Goal: Task Accomplishment & Management: Manage account settings

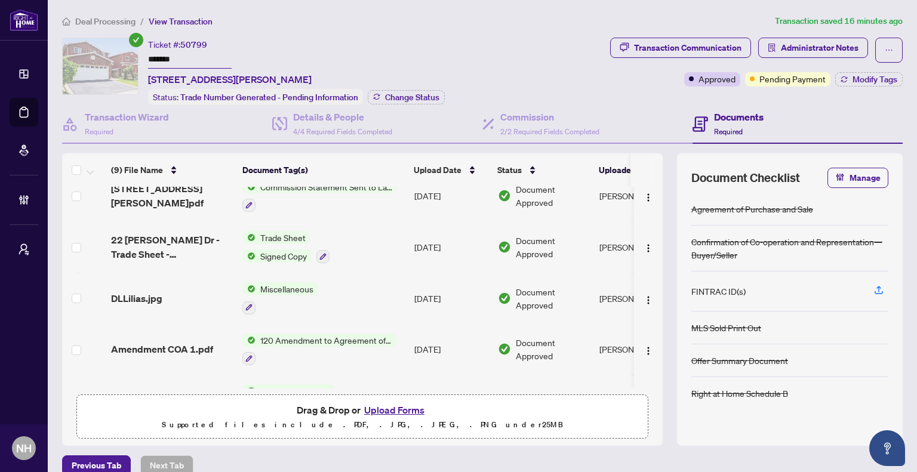
scroll to position [16, 0]
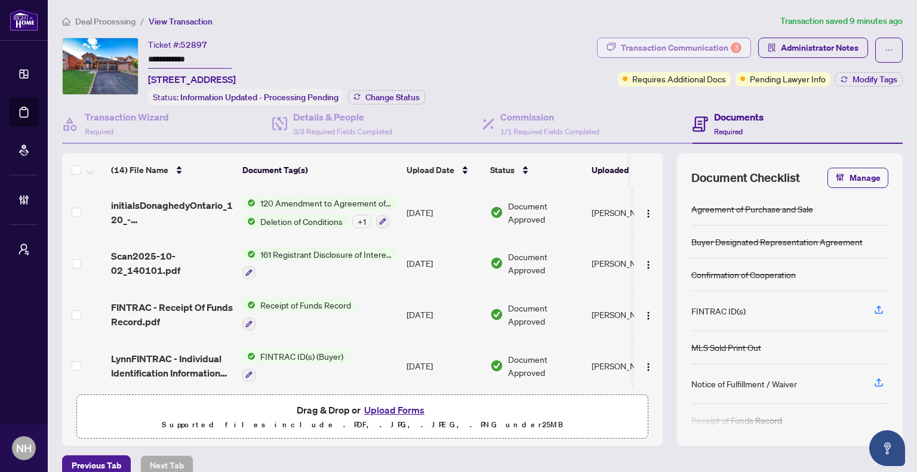
click at [628, 48] on div "Transaction Communication 3" at bounding box center [681, 47] width 121 height 19
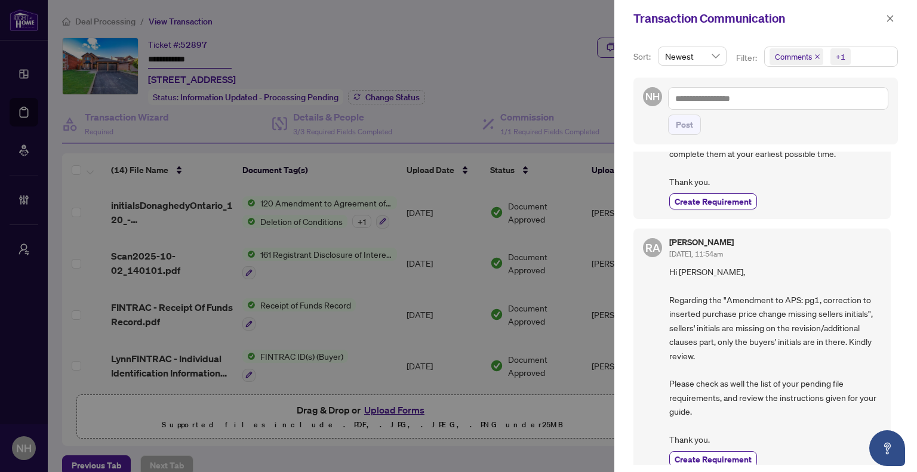
scroll to position [179, 0]
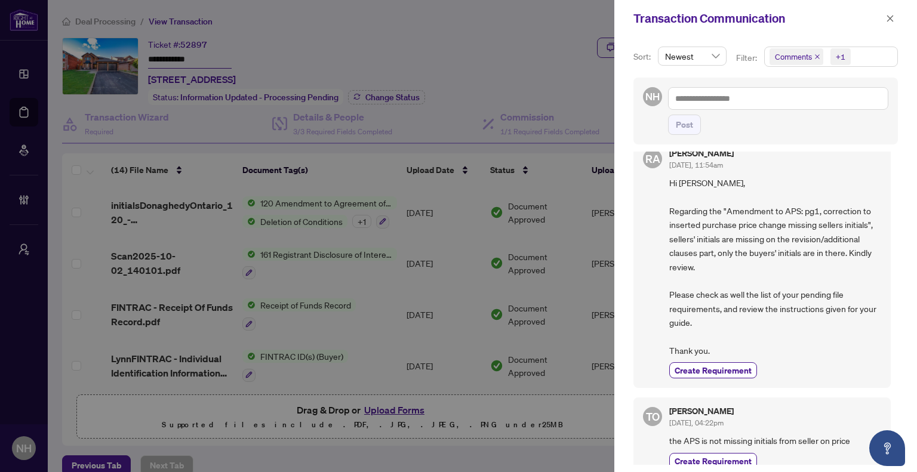
click at [815, 60] on span "Comments" at bounding box center [796, 56] width 54 height 17
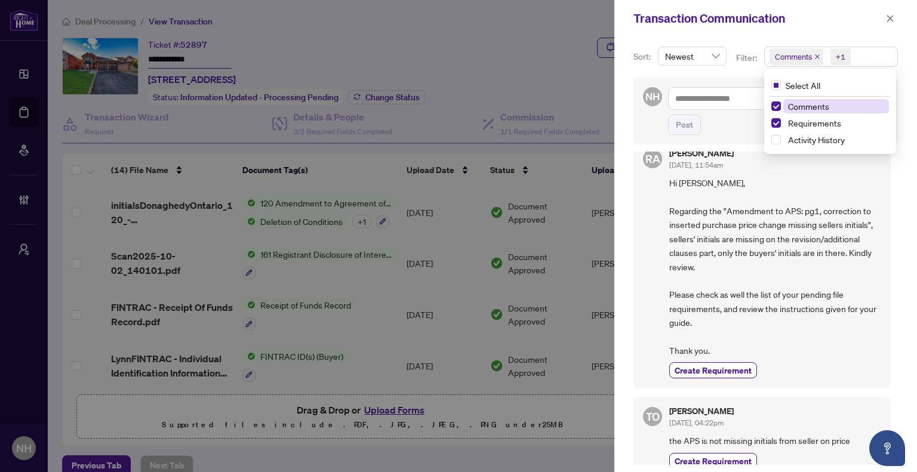
click at [814, 56] on icon "close" at bounding box center [817, 57] width 6 height 6
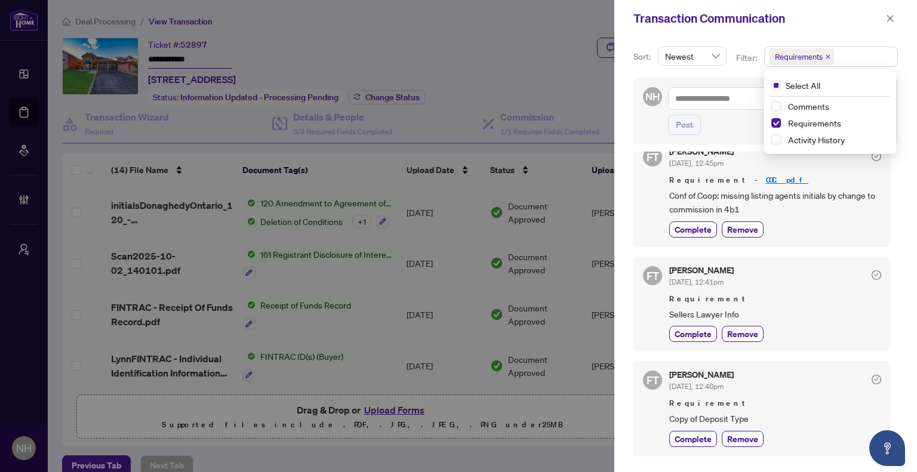
scroll to position [0, 0]
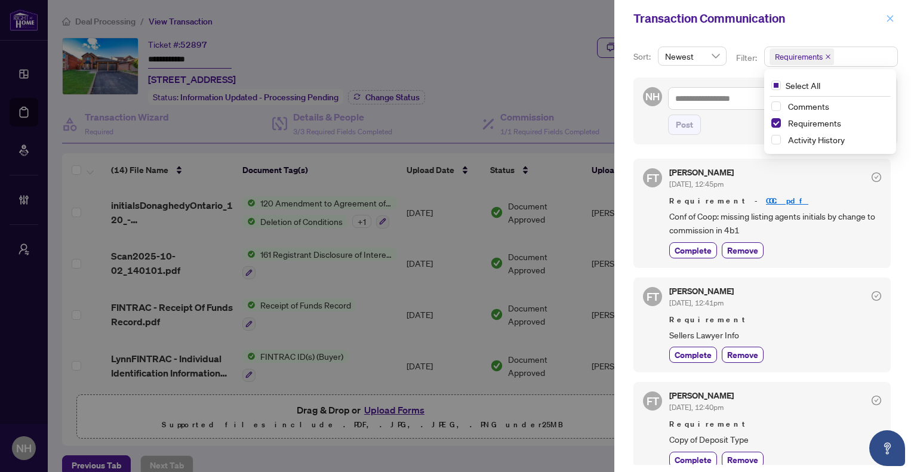
click at [888, 16] on icon "close" at bounding box center [890, 18] width 8 height 8
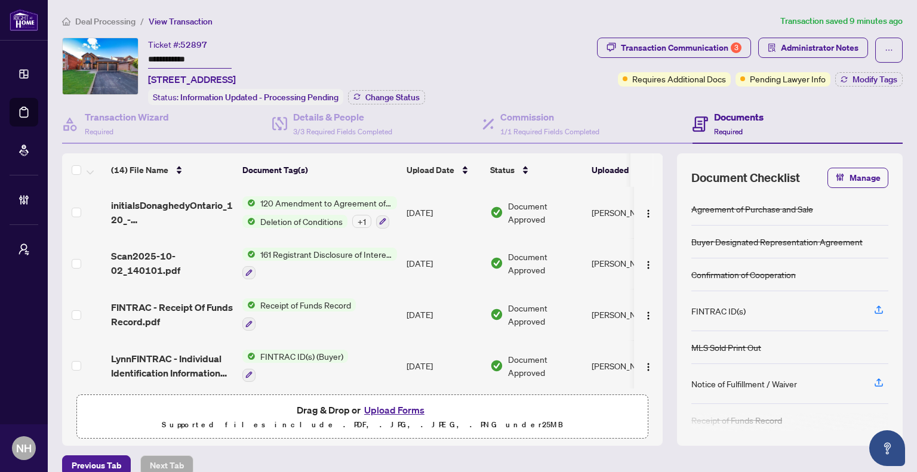
click at [94, 21] on span "Deal Processing" at bounding box center [105, 21] width 60 height 11
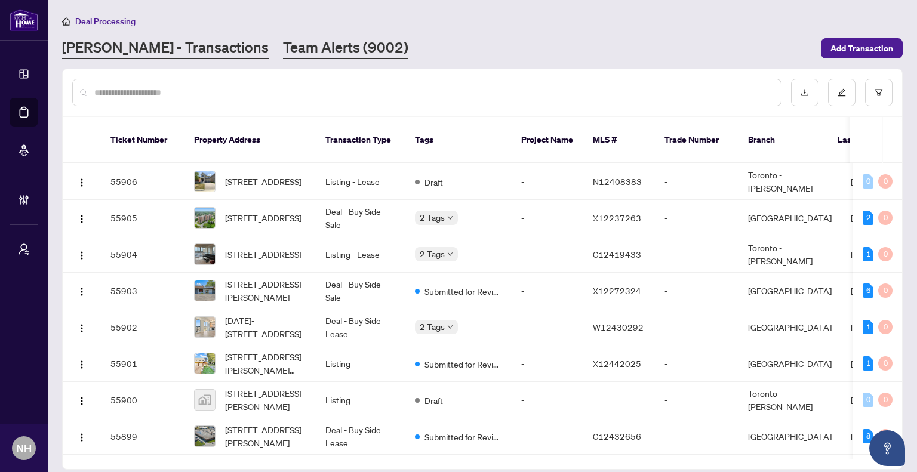
click at [283, 48] on link "Team Alerts (9002)" at bounding box center [345, 48] width 125 height 21
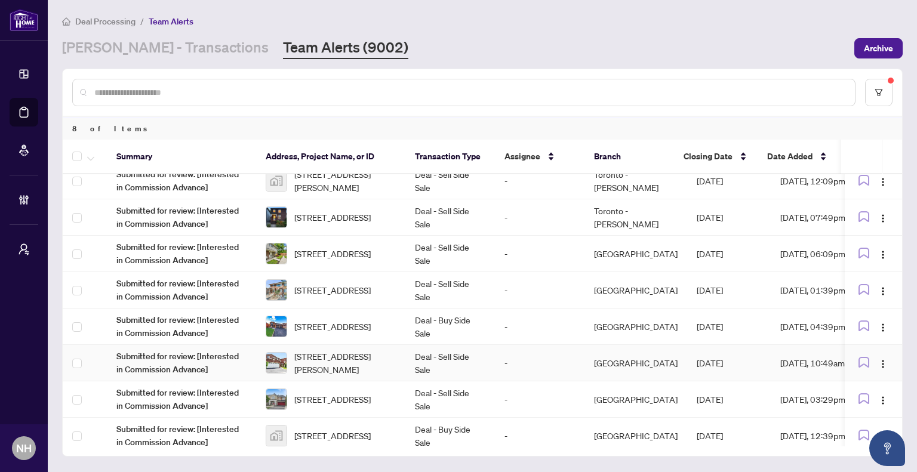
scroll to position [21, 0]
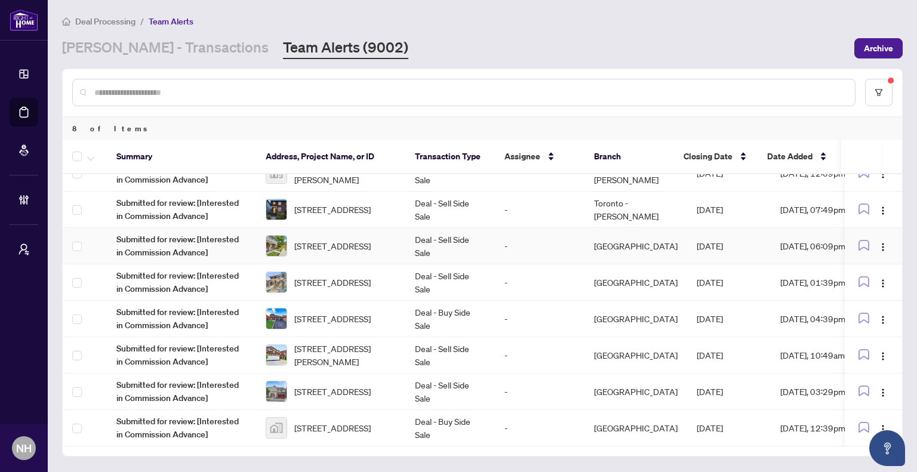
click at [404, 239] on td "[STREET_ADDRESS]" at bounding box center [330, 246] width 149 height 36
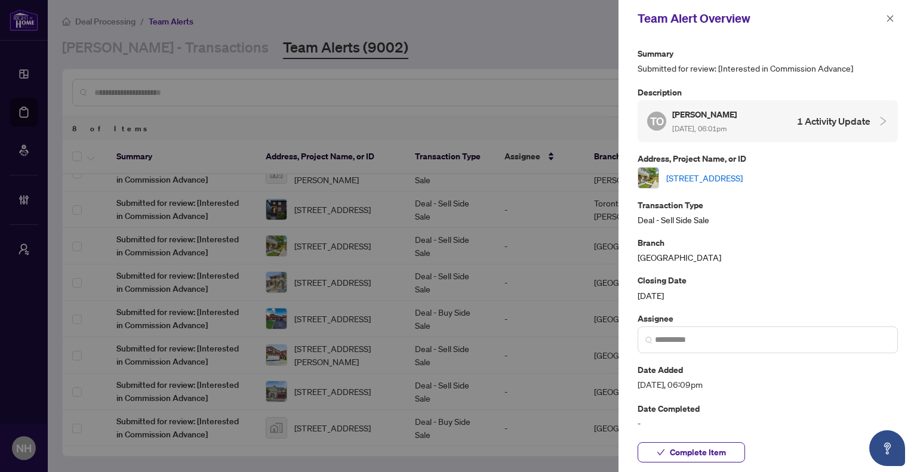
click at [743, 180] on link "[STREET_ADDRESS]" at bounding box center [704, 177] width 76 height 13
click at [891, 19] on icon "close" at bounding box center [890, 18] width 8 height 8
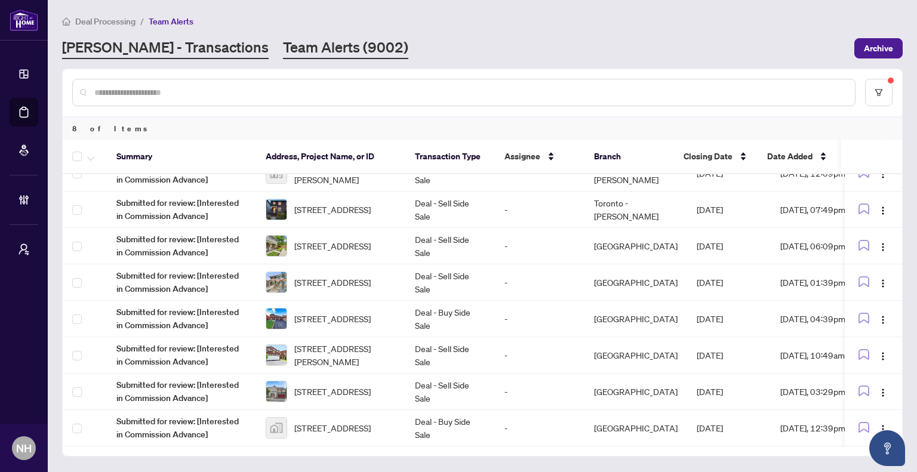
click at [115, 48] on link "RAHR - Transactions" at bounding box center [165, 48] width 207 height 21
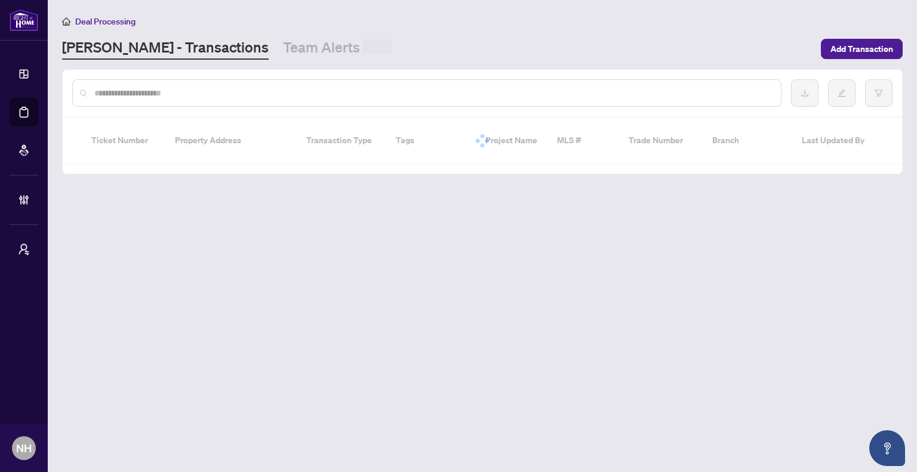
click at [150, 87] on input "text" at bounding box center [432, 93] width 677 height 13
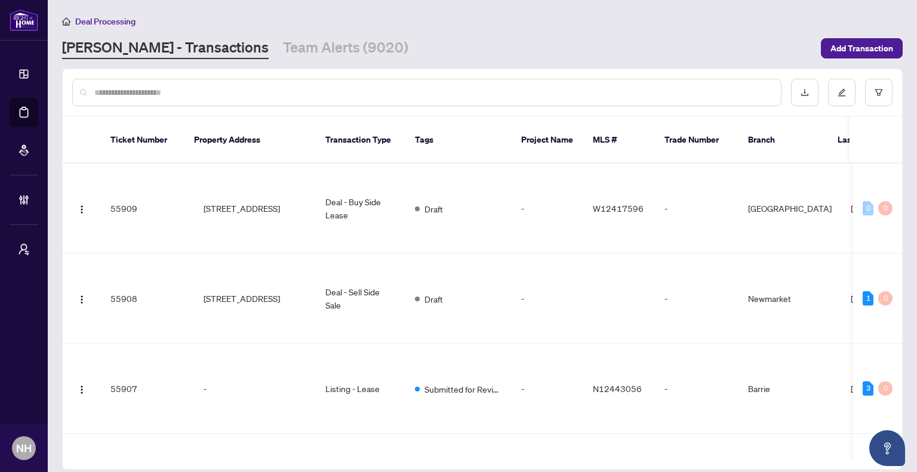
paste input "**********"
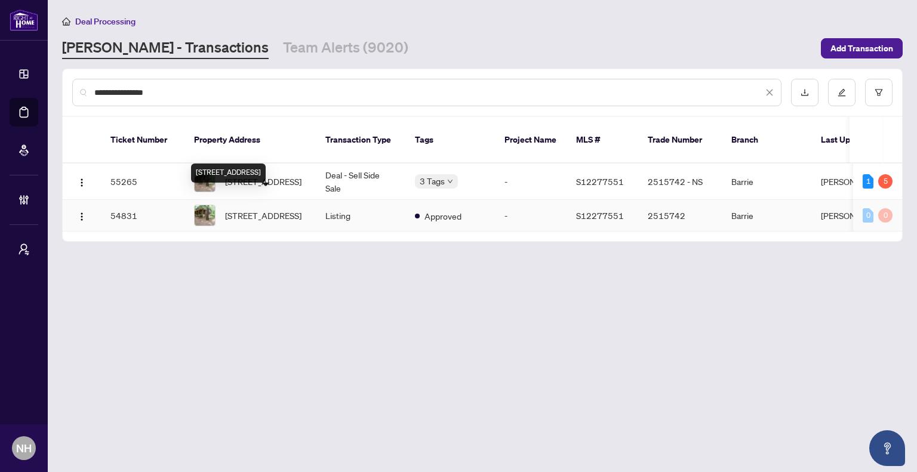
type input "**********"
click at [266, 164] on div "7459 Island Cres, Ramara, Ontario L0K 2B0, Canada" at bounding box center [228, 173] width 75 height 19
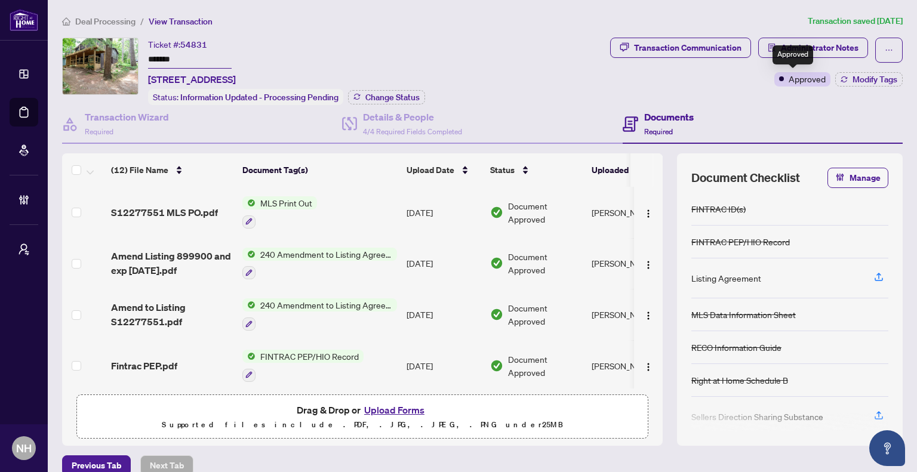
click at [789, 81] on span "Approved" at bounding box center [807, 78] width 37 height 13
click at [404, 119] on h4 "Details & People" at bounding box center [412, 117] width 99 height 14
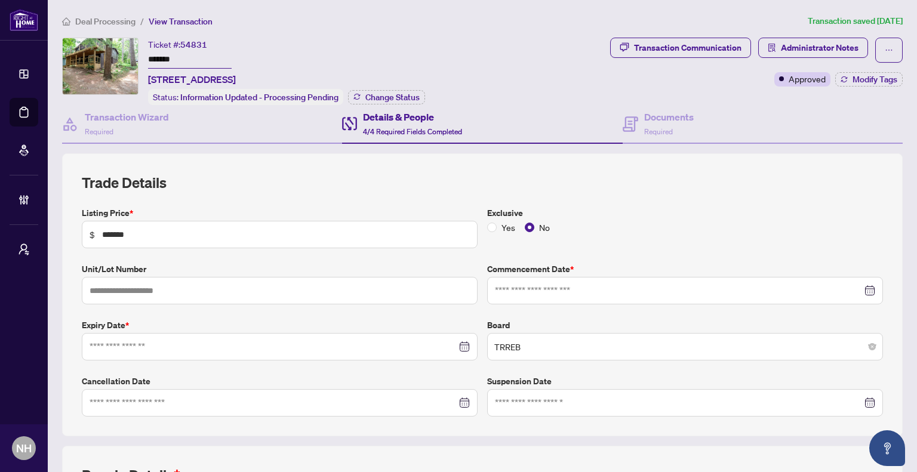
type input "**********"
click at [146, 119] on h4 "Transaction Wizard" at bounding box center [127, 117] width 84 height 14
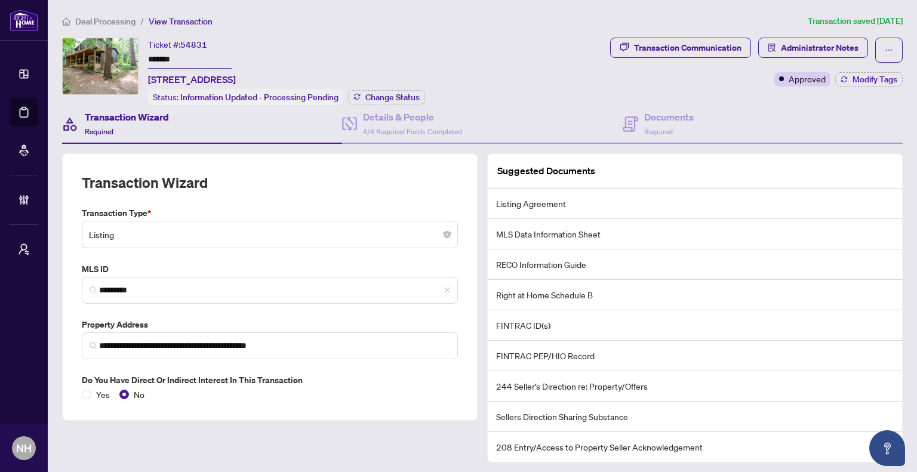
click at [127, 20] on span "Deal Processing" at bounding box center [105, 21] width 60 height 11
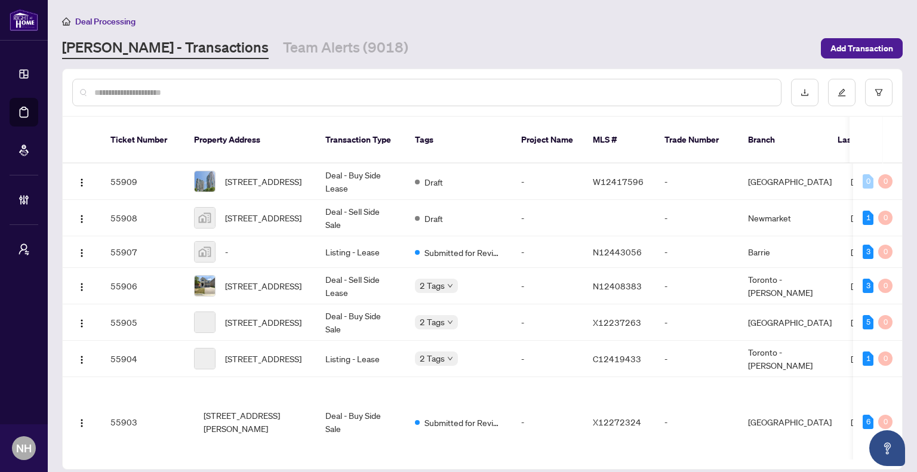
click at [224, 98] on div at bounding box center [426, 92] width 709 height 27
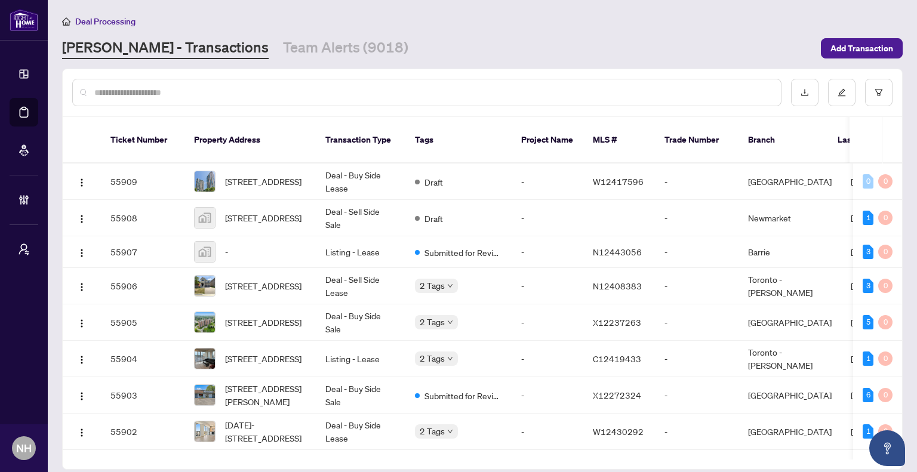
click at [223, 90] on input "text" at bounding box center [432, 92] width 677 height 13
paste input "**********"
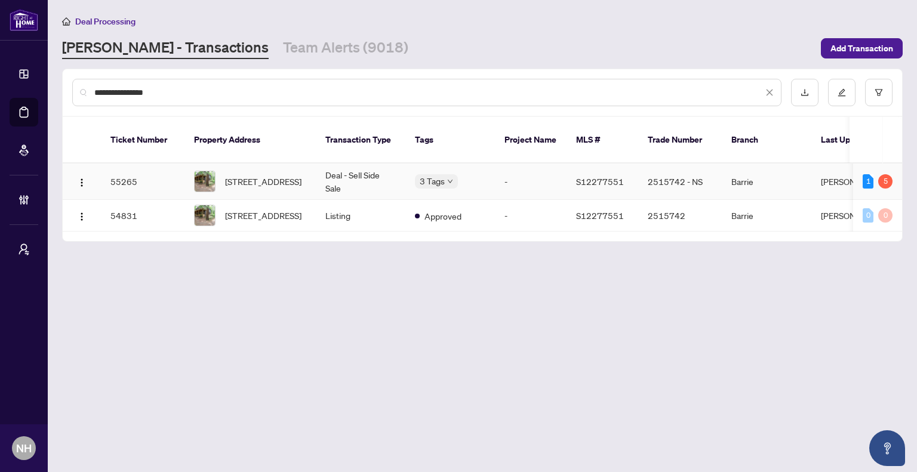
type input "**********"
click at [340, 164] on td "Deal - Sell Side Sale" at bounding box center [361, 182] width 90 height 36
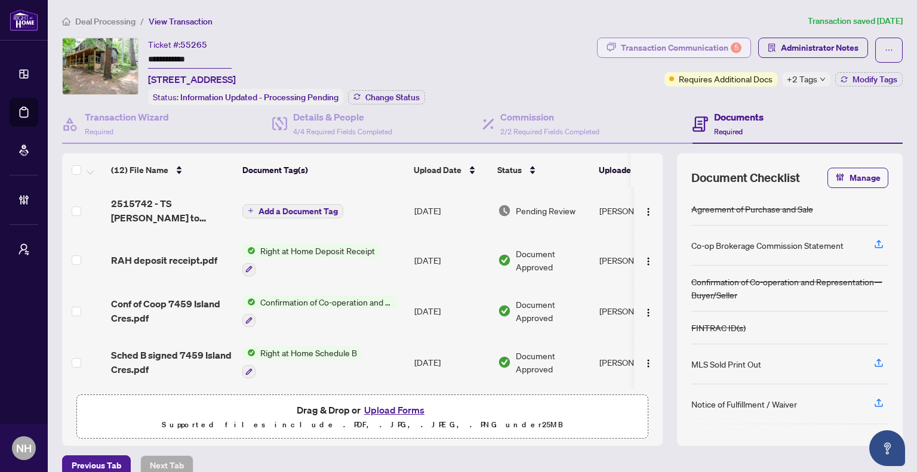
click at [649, 50] on div "Transaction Communication 5" at bounding box center [681, 47] width 121 height 19
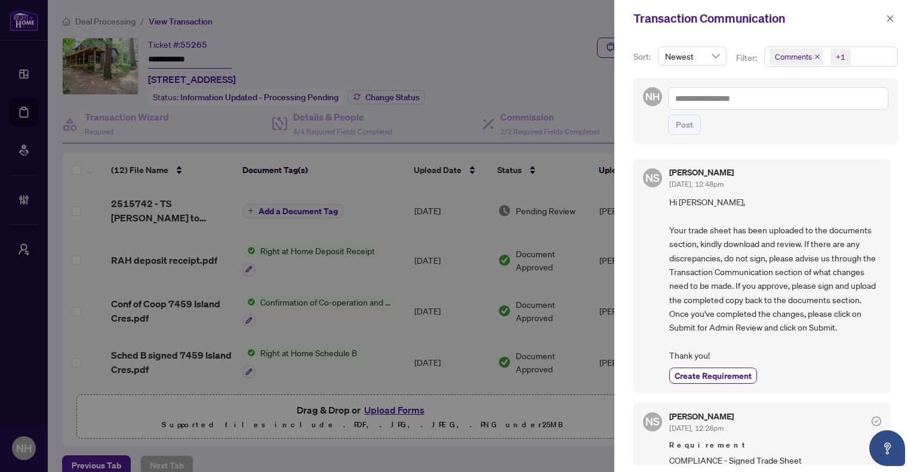
click at [817, 56] on icon "close" at bounding box center [817, 56] width 5 height 5
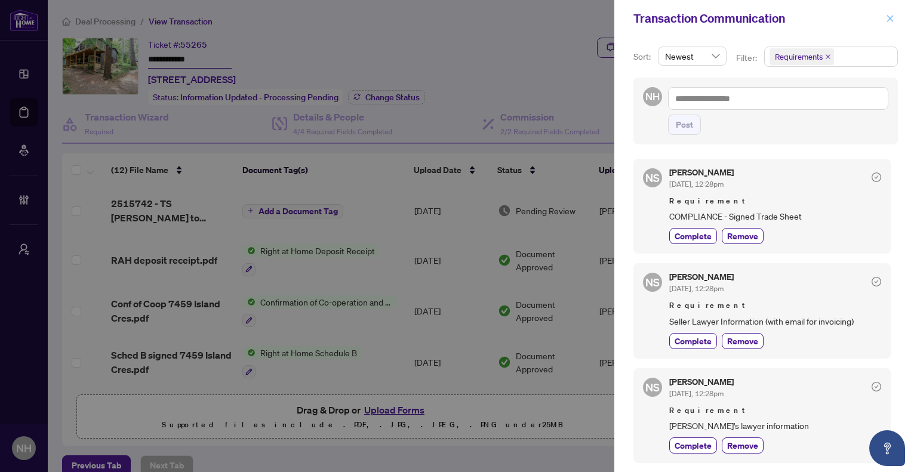
click at [886, 21] on icon "close" at bounding box center [890, 18] width 8 height 8
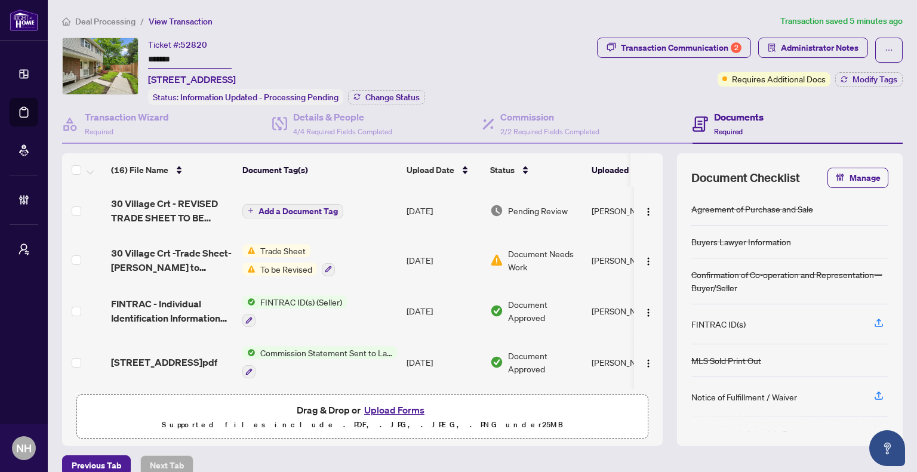
click at [637, 59] on span "Transaction Communication 2" at bounding box center [674, 50] width 154 height 25
click at [638, 52] on div "Transaction Communication 2" at bounding box center [681, 47] width 121 height 19
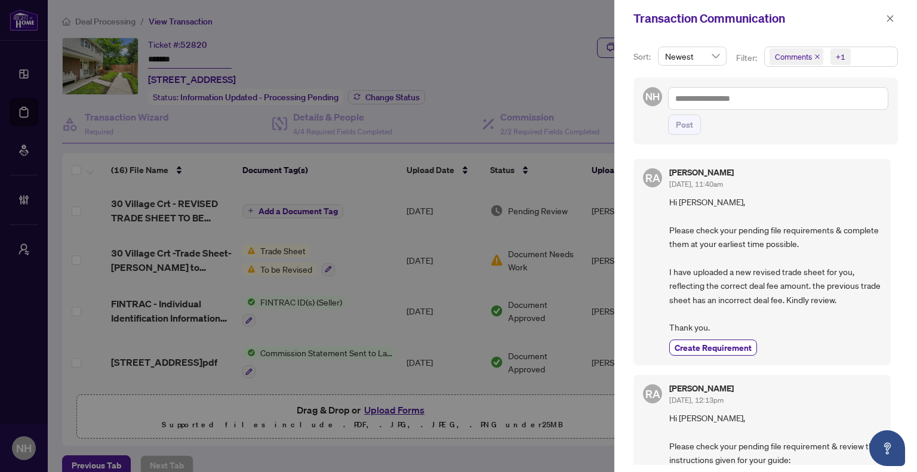
click at [814, 56] on icon "close" at bounding box center [817, 57] width 6 height 6
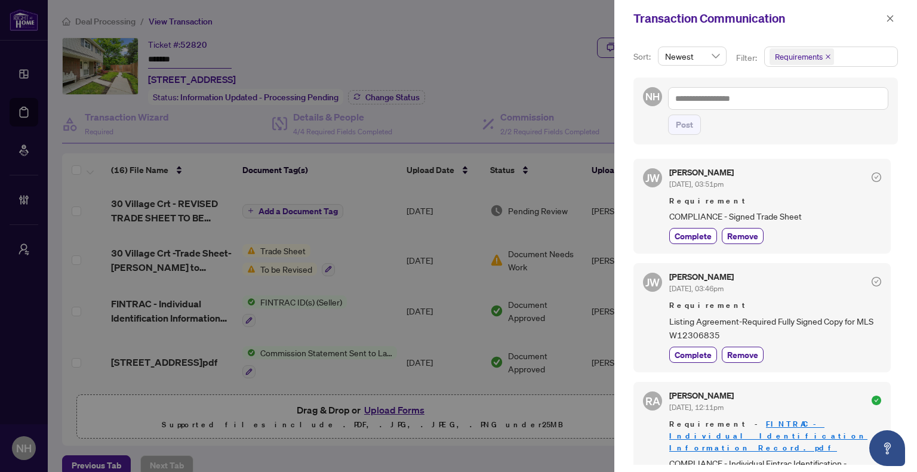
click at [891, 16] on icon "close" at bounding box center [890, 18] width 8 height 8
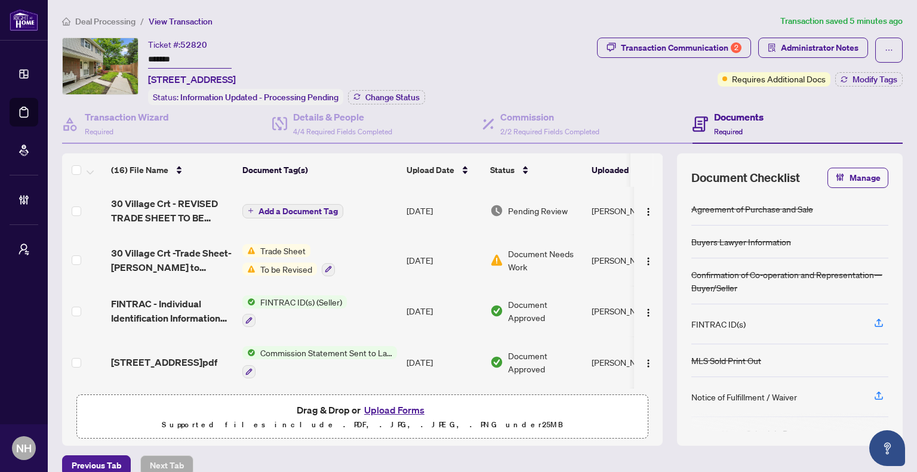
click at [92, 19] on span "Deal Processing" at bounding box center [105, 21] width 60 height 11
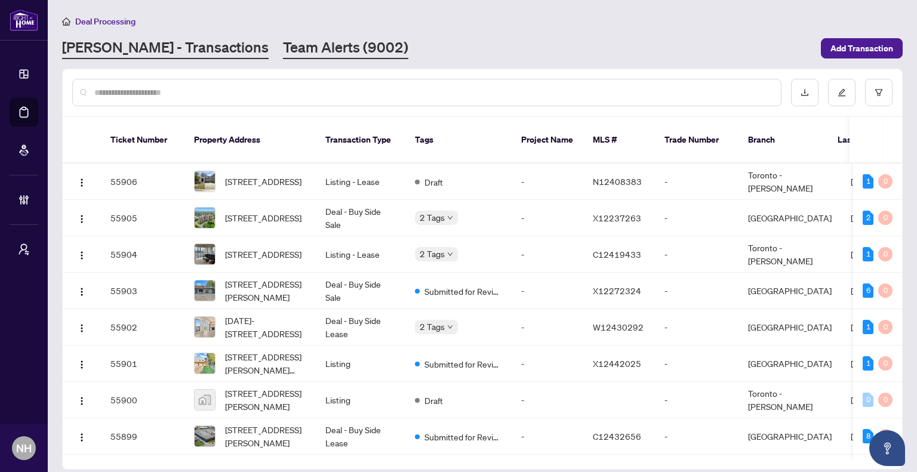
click at [283, 51] on link "Team Alerts (9002)" at bounding box center [345, 48] width 125 height 21
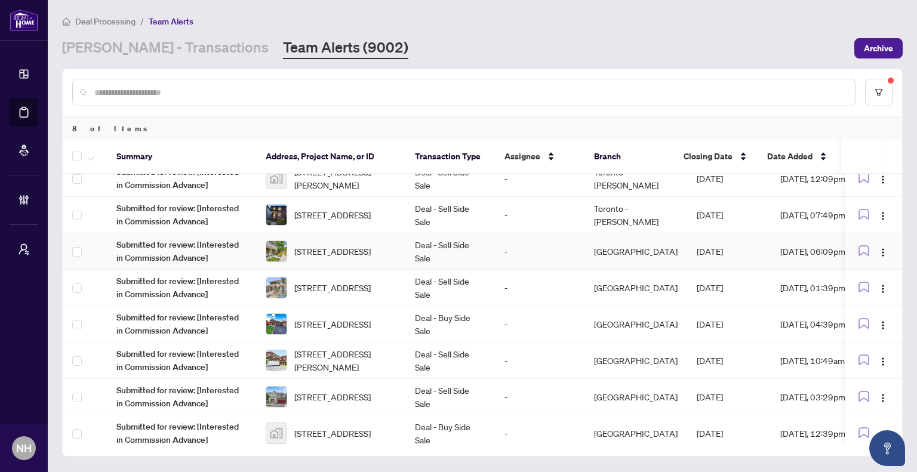
scroll to position [21, 0]
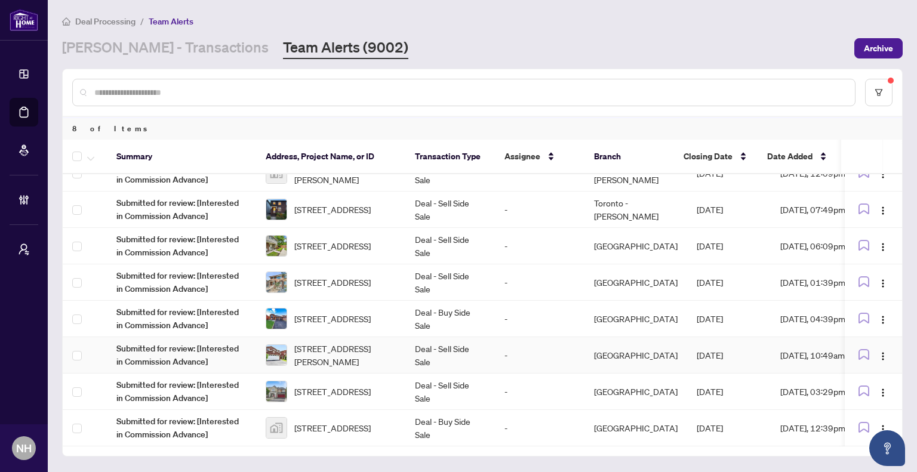
click at [444, 355] on td "Deal - Sell Side Sale" at bounding box center [450, 355] width 90 height 36
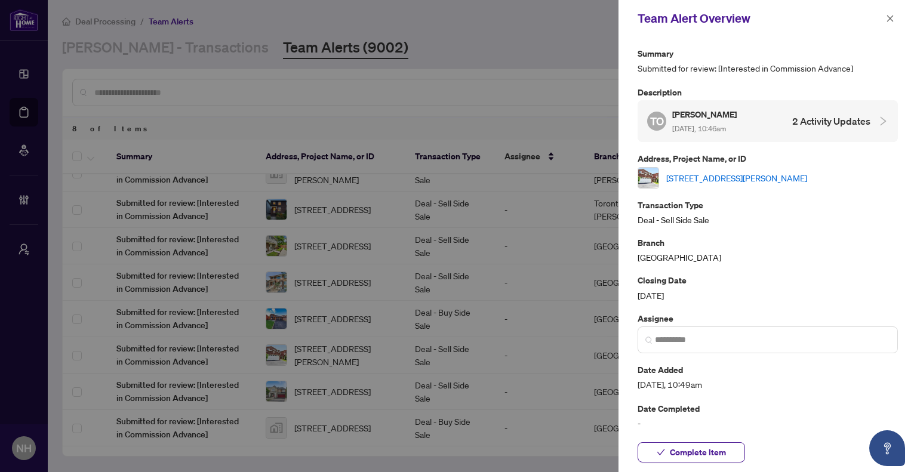
click at [738, 176] on link "22 Donna Dr, Brampton, Ontario L6Z 3T2, Canada" at bounding box center [736, 177] width 141 height 13
click at [893, 21] on icon "close" at bounding box center [890, 18] width 8 height 8
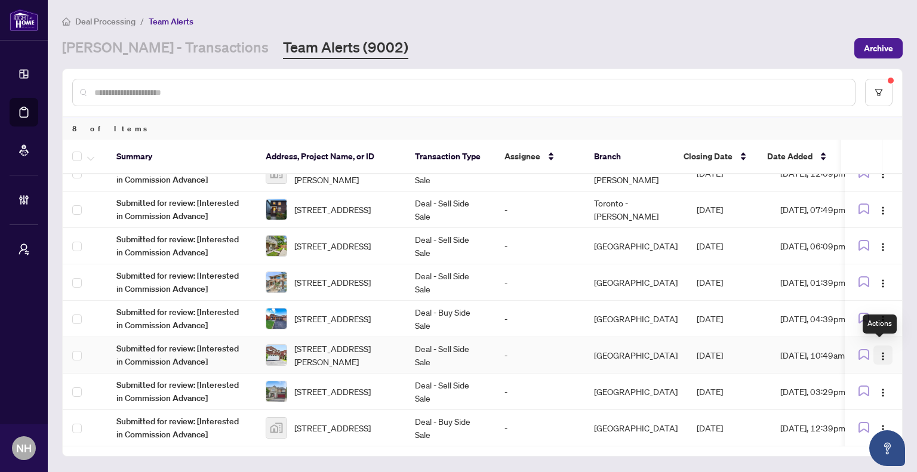
click at [878, 352] on img "button" at bounding box center [883, 357] width 10 height 10
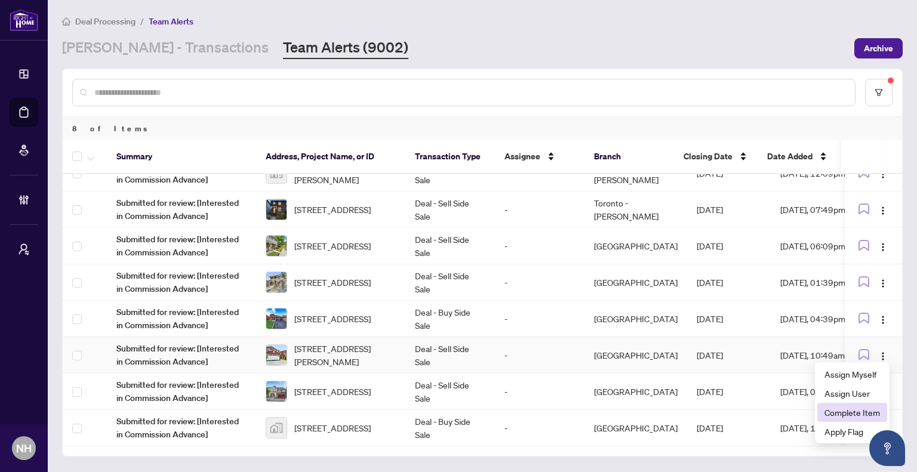
click at [856, 410] on span "Complete Item" at bounding box center [852, 412] width 56 height 13
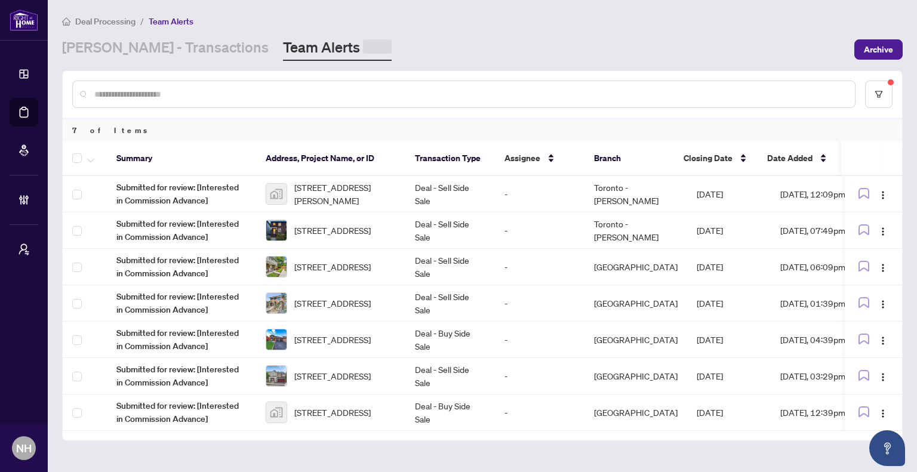
scroll to position [0, 0]
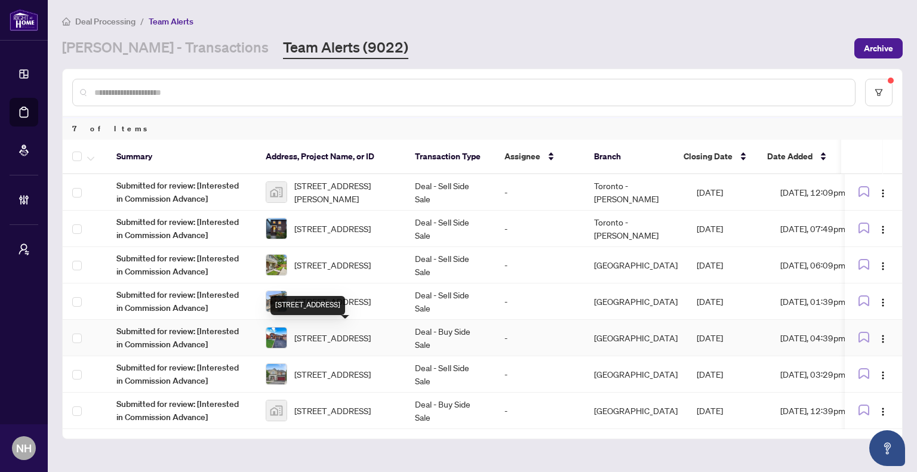
click at [321, 341] on span "52 Donaghedy Dr, Halton Hills, Ontario L7G 5H1, Canada" at bounding box center [332, 337] width 76 height 13
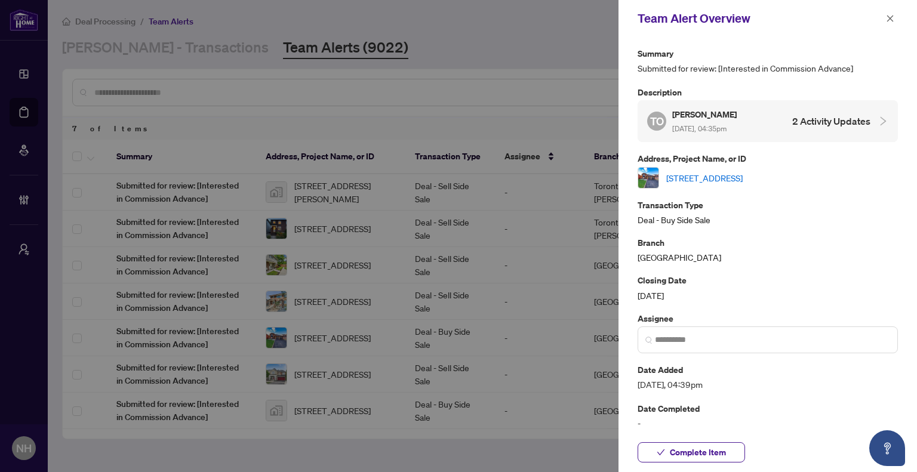
click at [704, 174] on link "52 Donaghedy Dr, Halton Hills, Ontario L7G 5H1, Canada" at bounding box center [704, 177] width 76 height 13
click at [894, 23] on span "button" at bounding box center [890, 18] width 8 height 19
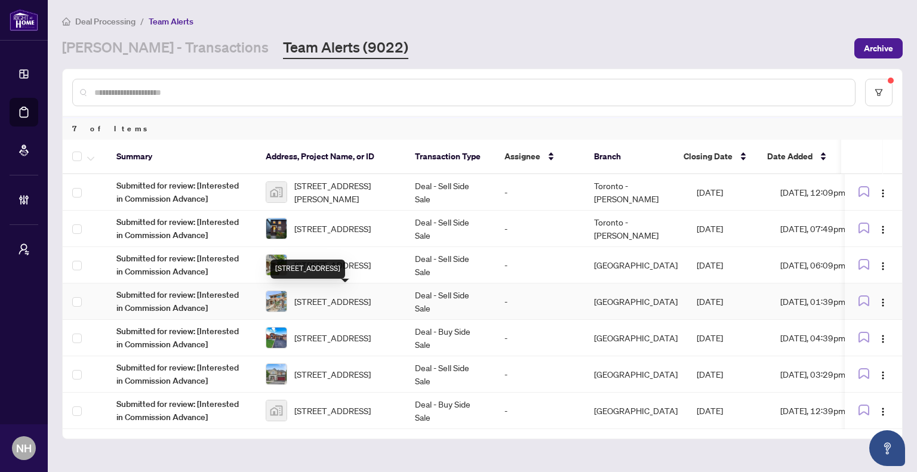
click at [334, 269] on div "1553 Northmount Ave, Mississauga, Ontario L5E 1Y9, Canada" at bounding box center [307, 269] width 75 height 19
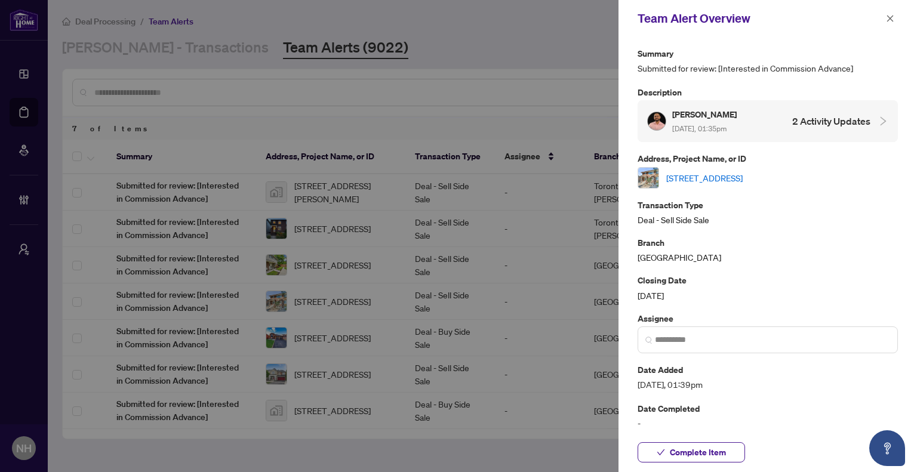
click at [728, 178] on link "[STREET_ADDRESS]" at bounding box center [704, 177] width 76 height 13
click at [893, 14] on icon "close" at bounding box center [890, 18] width 8 height 8
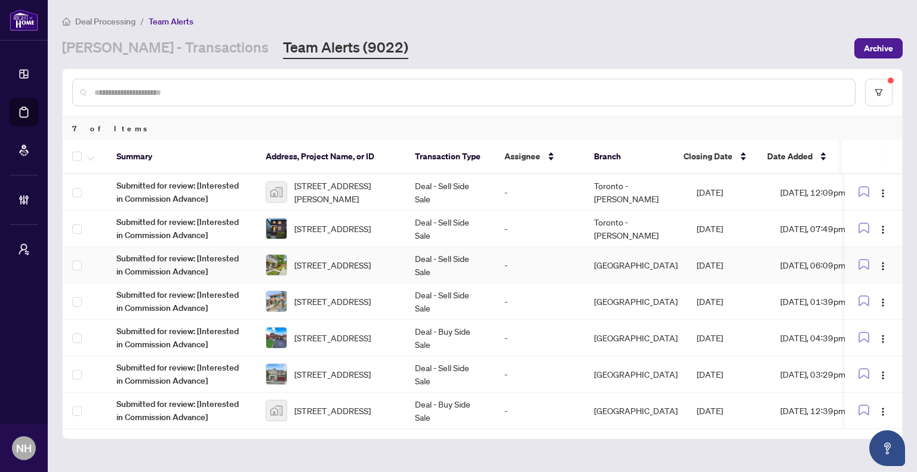
click at [470, 259] on td "Deal - Sell Side Sale" at bounding box center [450, 265] width 90 height 36
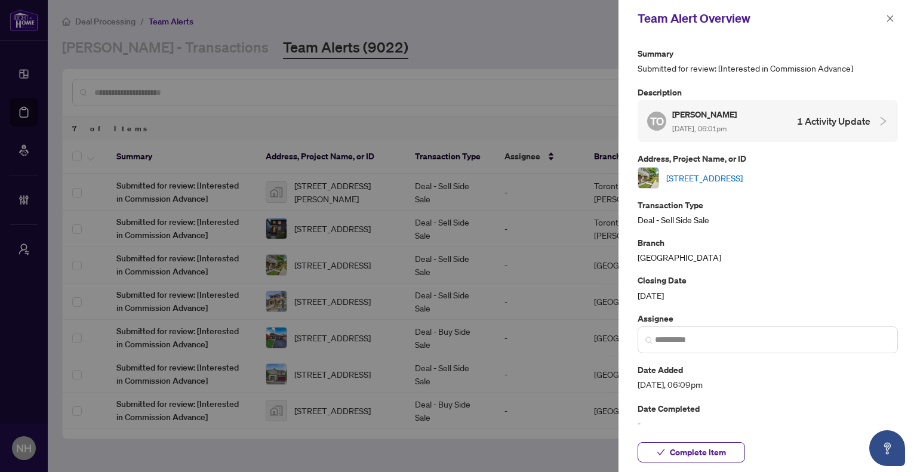
click at [743, 180] on link "30 Village Crt, Brampton, Ontario L6W 1A6, Canada" at bounding box center [704, 177] width 76 height 13
drag, startPoint x: 888, startPoint y: 19, endPoint x: 880, endPoint y: 40, distance: 23.1
click at [888, 19] on icon "close" at bounding box center [890, 18] width 8 height 8
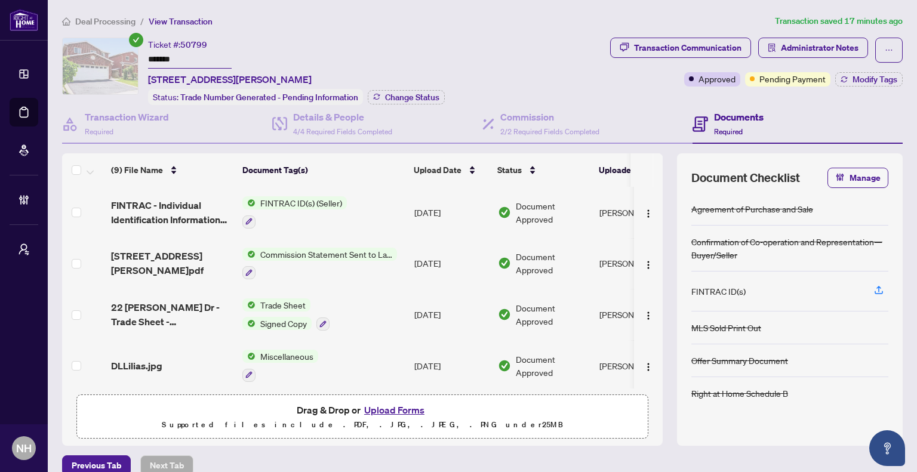
scroll to position [14, 0]
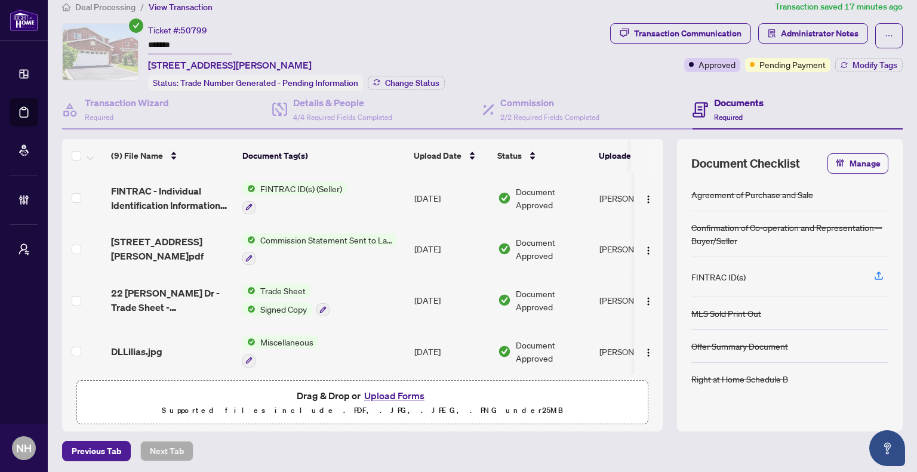
drag, startPoint x: 192, startPoint y: 44, endPoint x: 127, endPoint y: 44, distance: 64.5
click at [127, 44] on div "Ticket #: 50799 ******* 22 Donna Dr, Brampton, Ontario L6Z 3T2, Canada Status: …" at bounding box center [333, 56] width 543 height 67
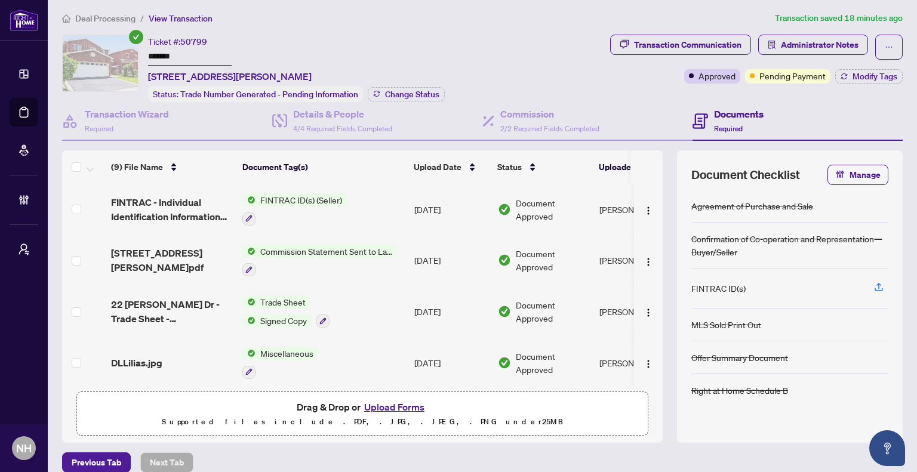
scroll to position [0, 0]
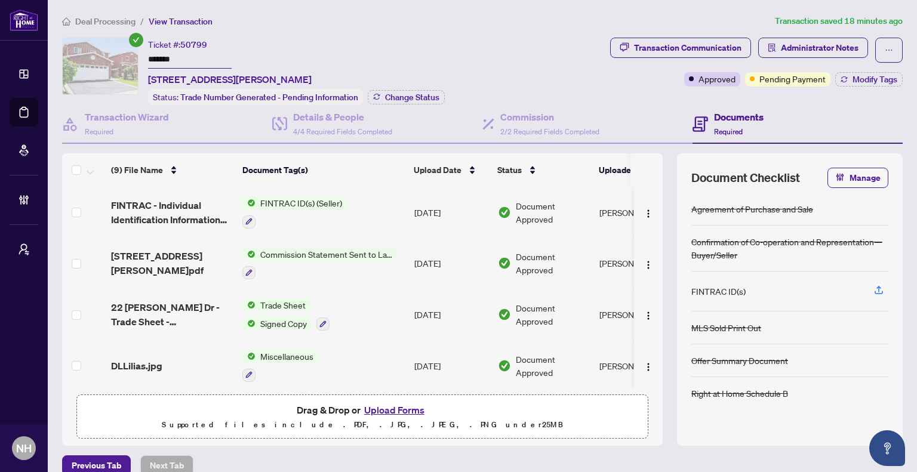
click at [356, 35] on div "Deal Processing / View Transaction Transaction saved 18 minutes ago Ticket #: 5…" at bounding box center [482, 244] width 850 height 461
click at [96, 21] on span "Deal Processing" at bounding box center [105, 21] width 60 height 11
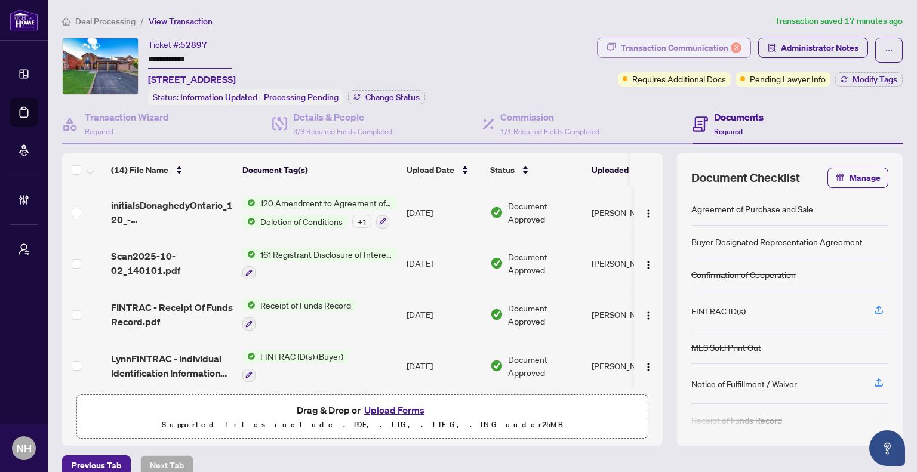
click at [644, 49] on div "Transaction Communication 3" at bounding box center [681, 47] width 121 height 19
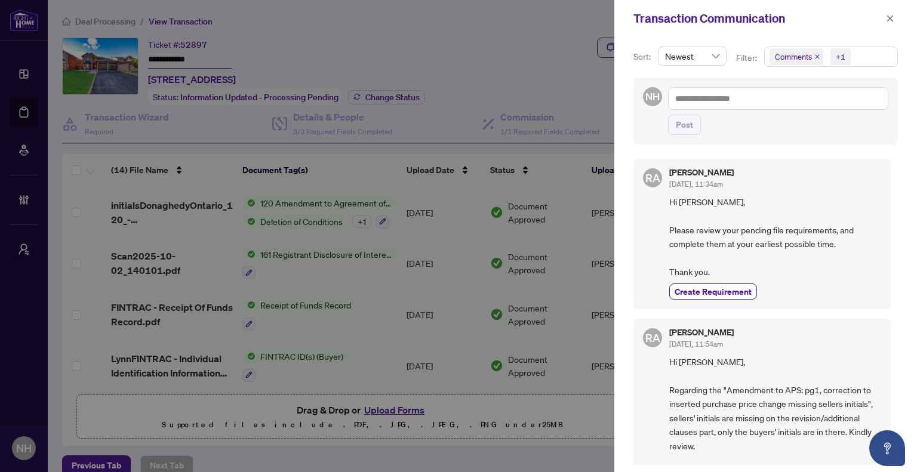
click at [814, 54] on icon "close" at bounding box center [817, 57] width 6 height 6
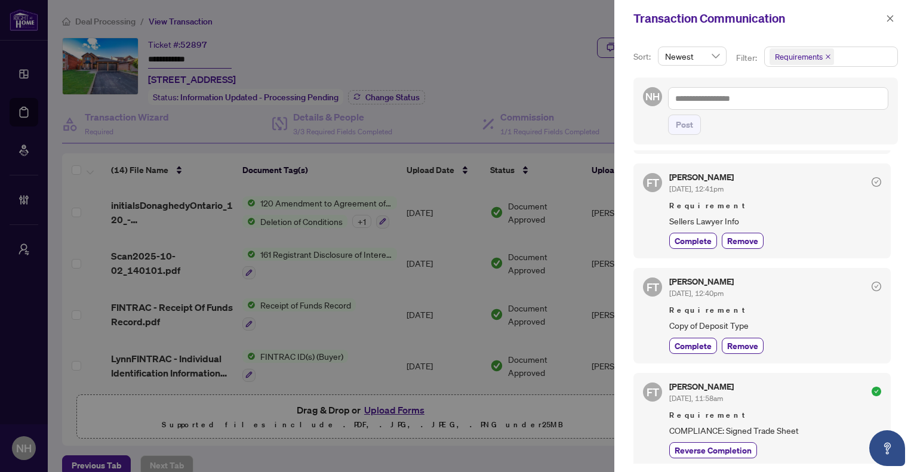
scroll to position [119, 0]
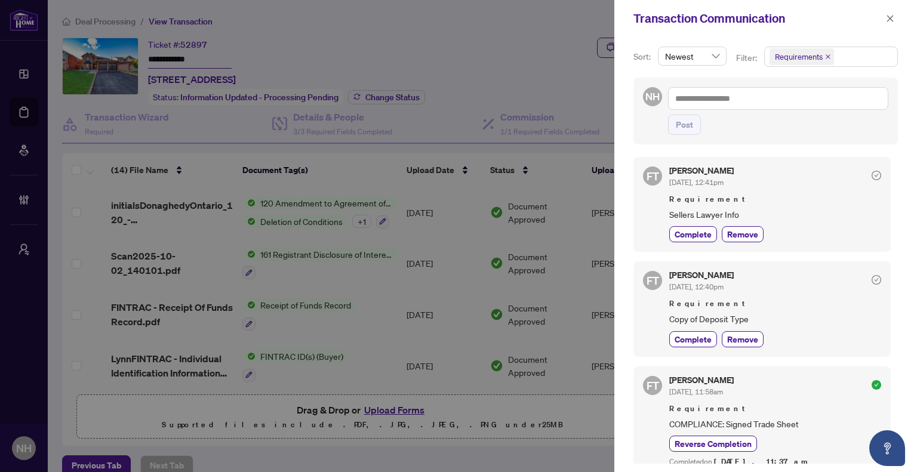
click at [891, 15] on icon "close" at bounding box center [890, 18] width 8 height 8
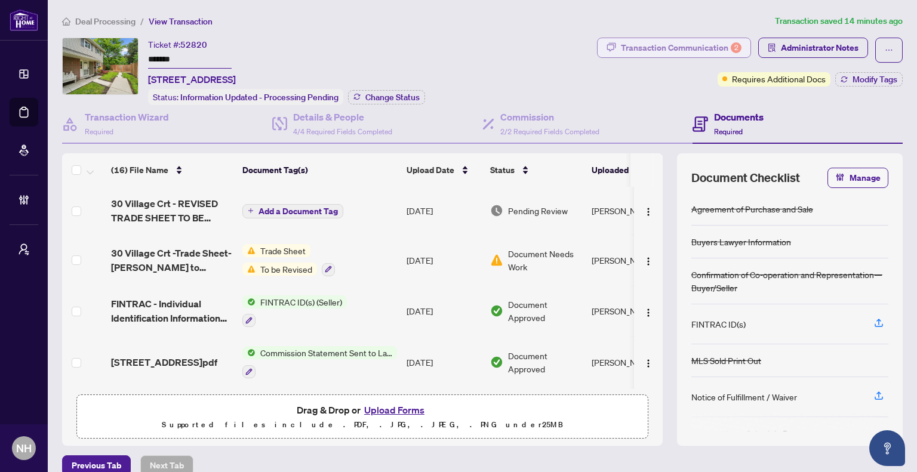
click at [676, 45] on div "Transaction Communication 2" at bounding box center [681, 47] width 121 height 19
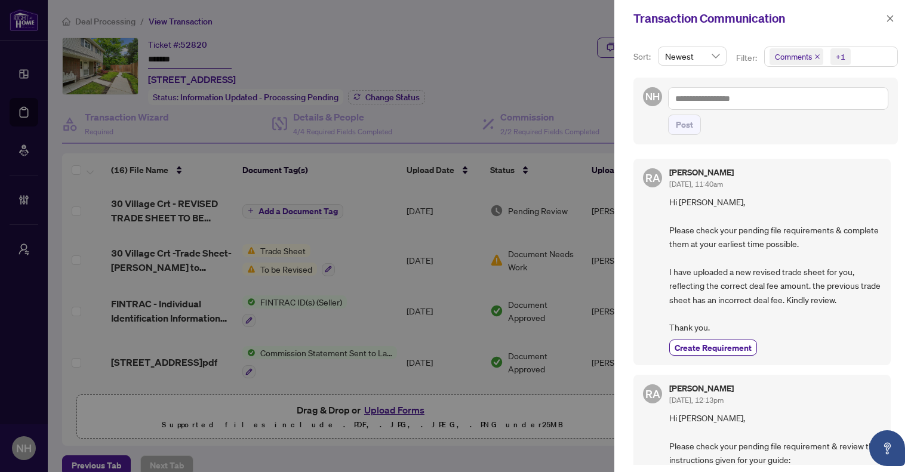
click at [814, 54] on icon "close" at bounding box center [817, 57] width 6 height 6
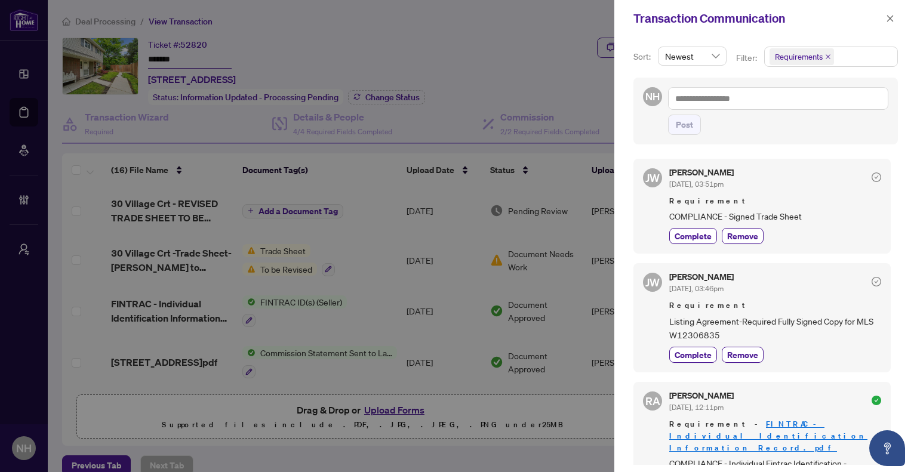
drag, startPoint x: 886, startPoint y: 19, endPoint x: 914, endPoint y: 33, distance: 31.8
click at [886, 19] on icon "close" at bounding box center [890, 18] width 8 height 8
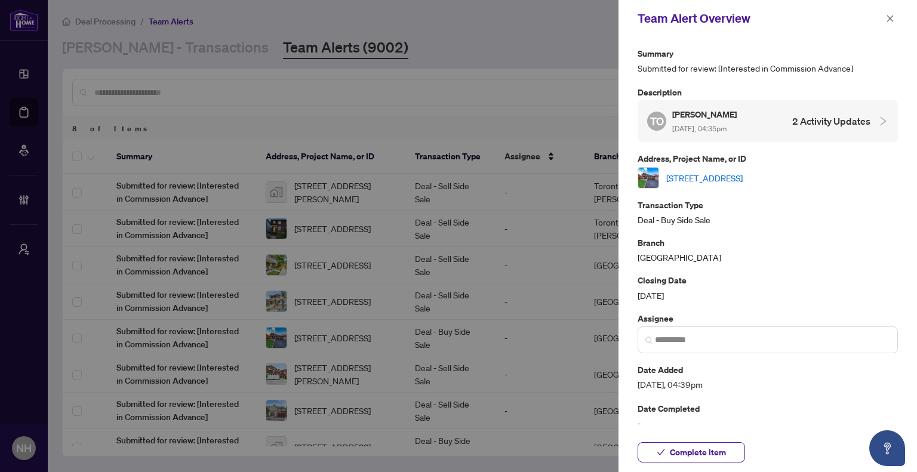
scroll to position [21, 0]
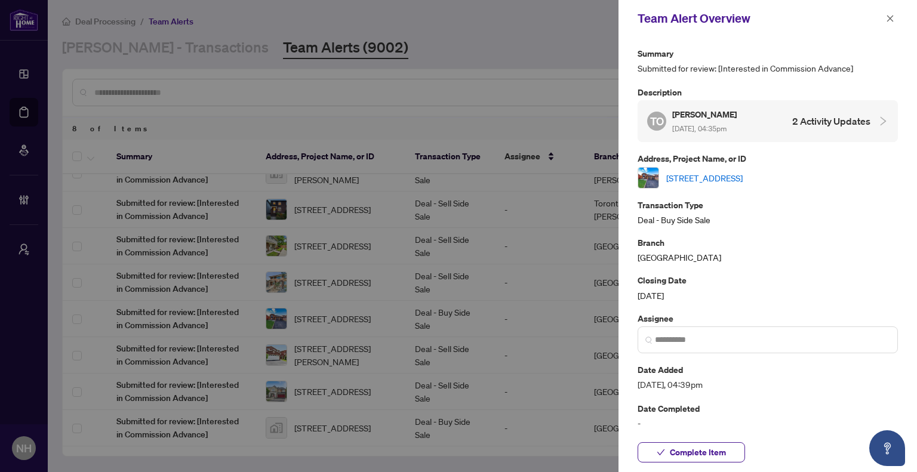
click at [895, 19] on button "button" at bounding box center [890, 18] width 16 height 14
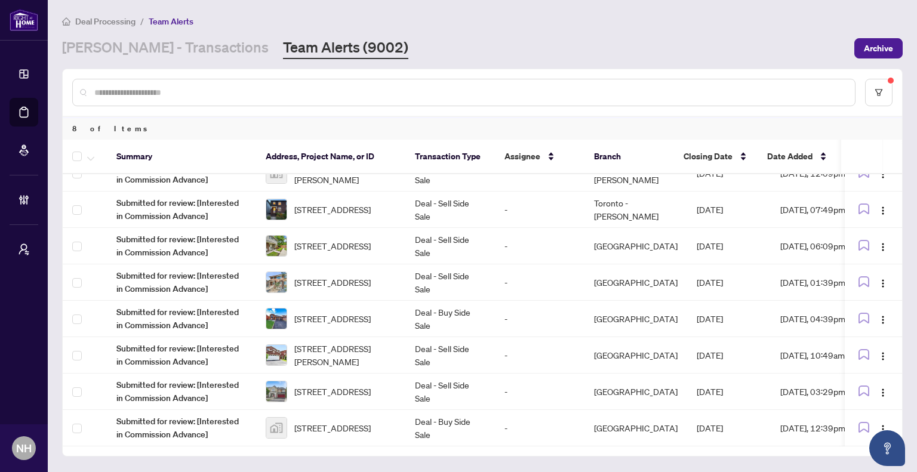
drag, startPoint x: 159, startPoint y: 50, endPoint x: 160, endPoint y: 64, distance: 15.0
click at [159, 50] on link "RAHR - Transactions" at bounding box center [165, 48] width 207 height 21
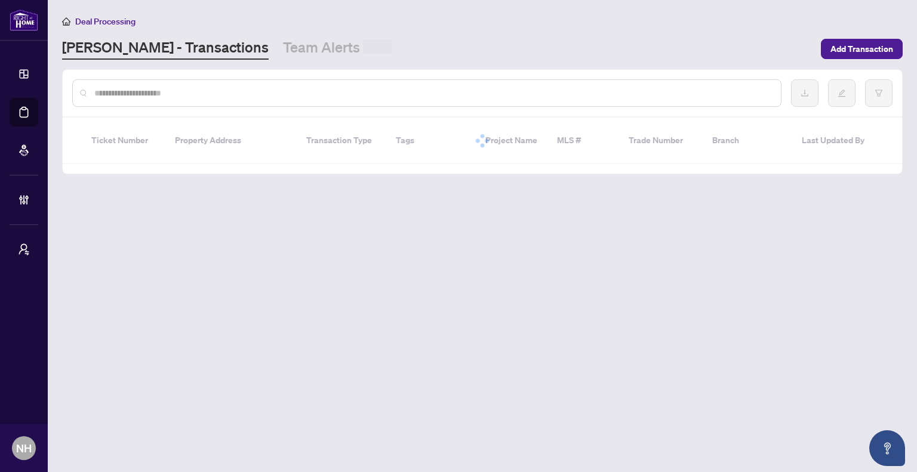
drag, startPoint x: 166, startPoint y: 84, endPoint x: 166, endPoint y: 94, distance: 10.1
click at [166, 85] on div at bounding box center [426, 92] width 709 height 27
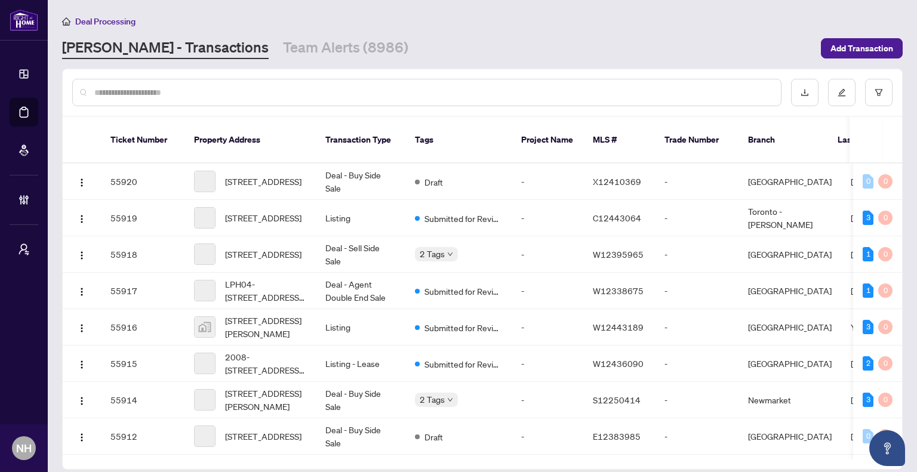
click at [170, 96] on input "text" at bounding box center [432, 92] width 677 height 13
paste input "**********"
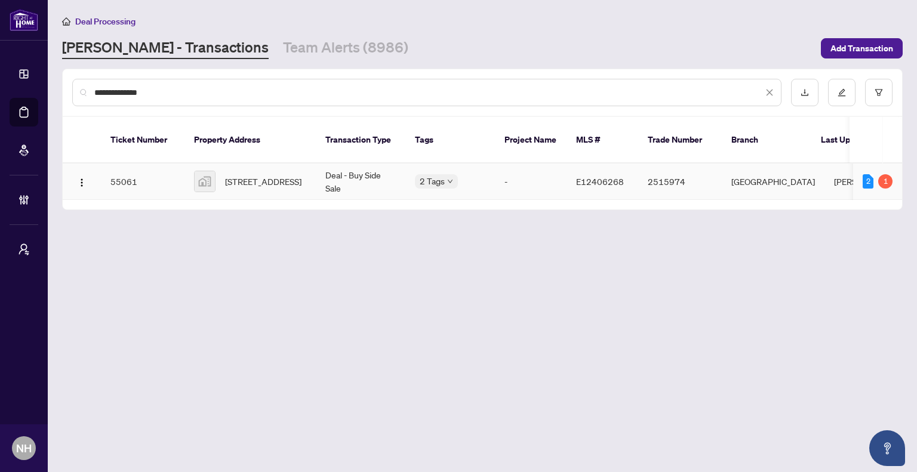
type input "**********"
click at [313, 176] on td "18 Stanbridge Court, Scarborough, ON, Canada" at bounding box center [249, 182] width 131 height 36
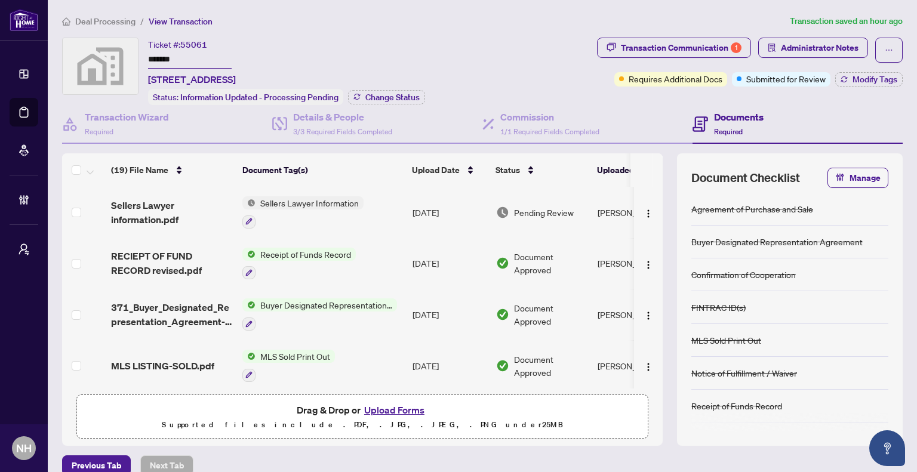
drag, startPoint x: 189, startPoint y: 62, endPoint x: 146, endPoint y: 60, distance: 43.0
click at [146, 60] on div "Ticket #: 55061 ******* 18 Stanbridge Court, Scarborough, ON, Canada Status: In…" at bounding box center [327, 71] width 530 height 67
click at [120, 21] on span "Deal Processing" at bounding box center [105, 21] width 60 height 11
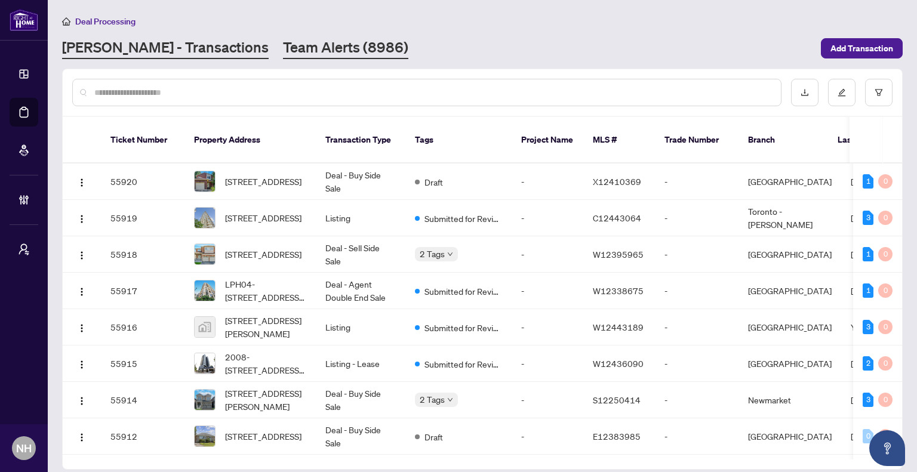
click at [310, 47] on link "Team Alerts (8986)" at bounding box center [345, 48] width 125 height 21
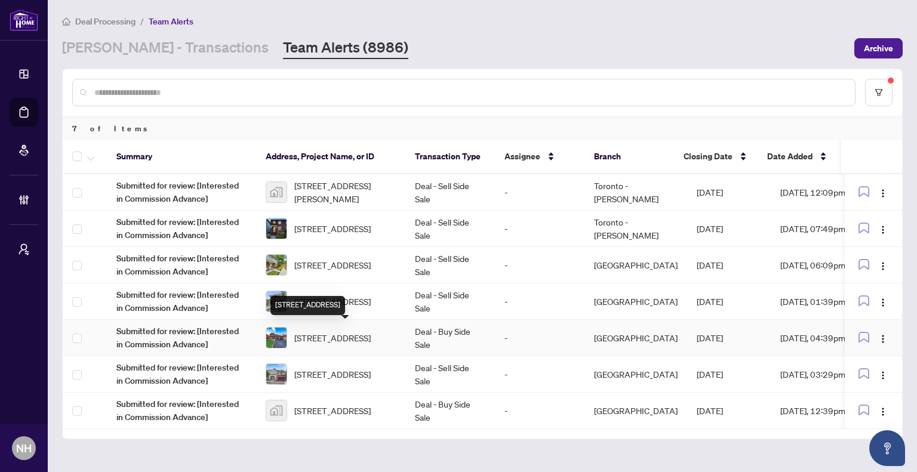
click at [344, 331] on span "52 Donaghedy Dr, Halton Hills, Ontario L7G 5H1, Canada" at bounding box center [332, 337] width 76 height 13
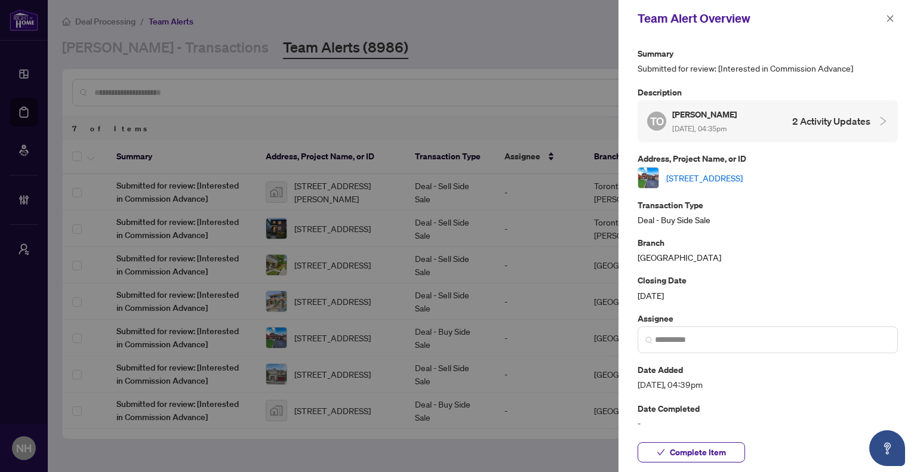
click at [743, 174] on link "52 Donaghedy Dr, Halton Hills, Ontario L7G 5H1, Canada" at bounding box center [704, 177] width 76 height 13
click at [888, 14] on icon "close" at bounding box center [890, 18] width 8 height 8
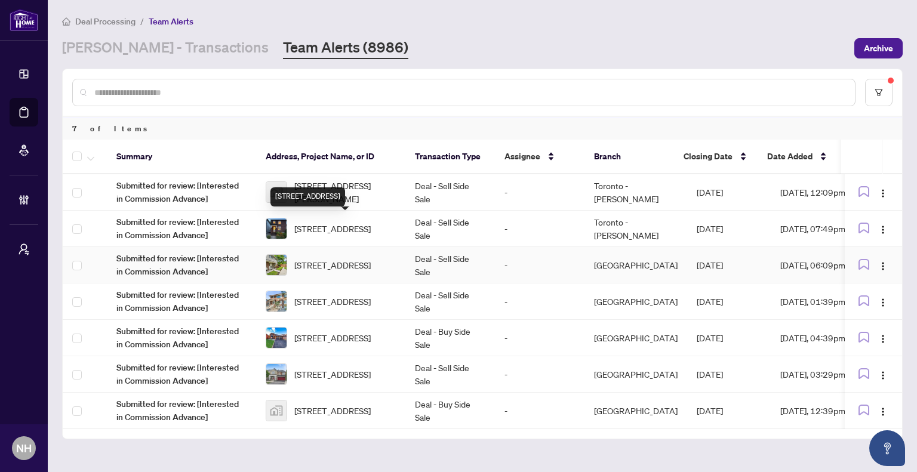
click at [346, 260] on span "30 Village Crt, Brampton, Ontario L6W 1A6, Canada" at bounding box center [332, 264] width 76 height 13
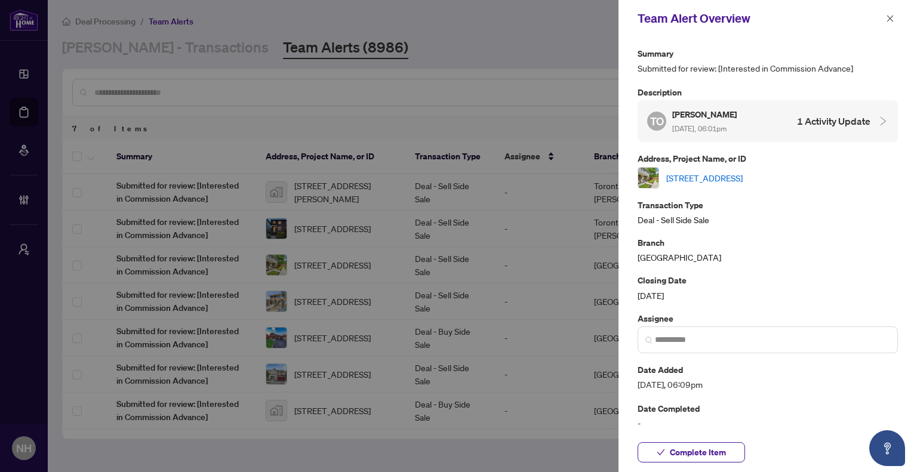
click at [729, 178] on link "30 Village Crt, Brampton, Ontario L6W 1A6, Canada" at bounding box center [704, 177] width 76 height 13
click at [895, 21] on button "button" at bounding box center [890, 18] width 16 height 14
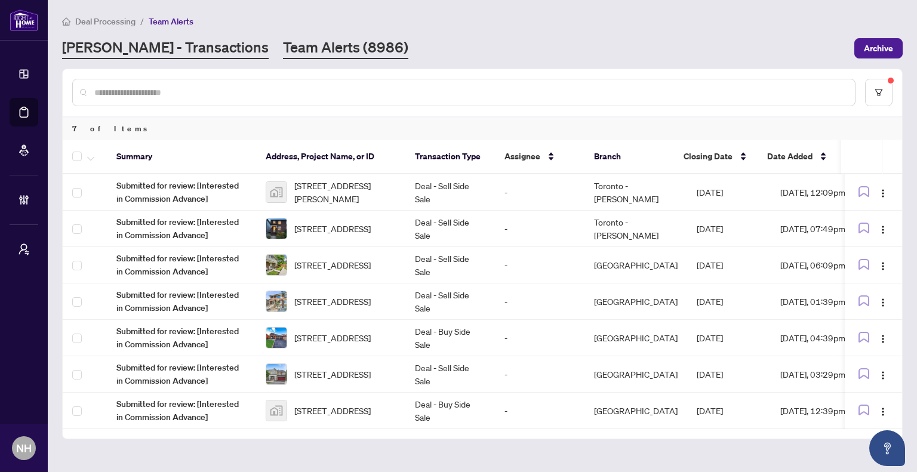
click at [180, 48] on link "RAHR - Transactions" at bounding box center [165, 48] width 207 height 21
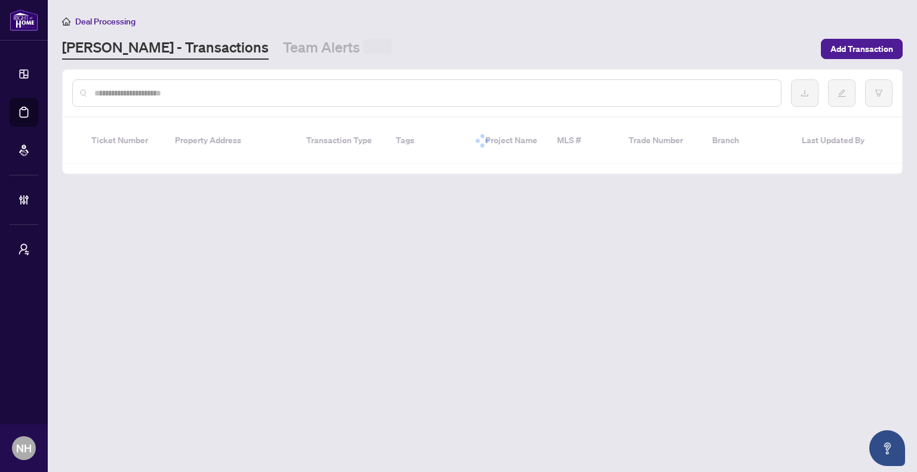
click at [209, 96] on input "text" at bounding box center [432, 93] width 677 height 13
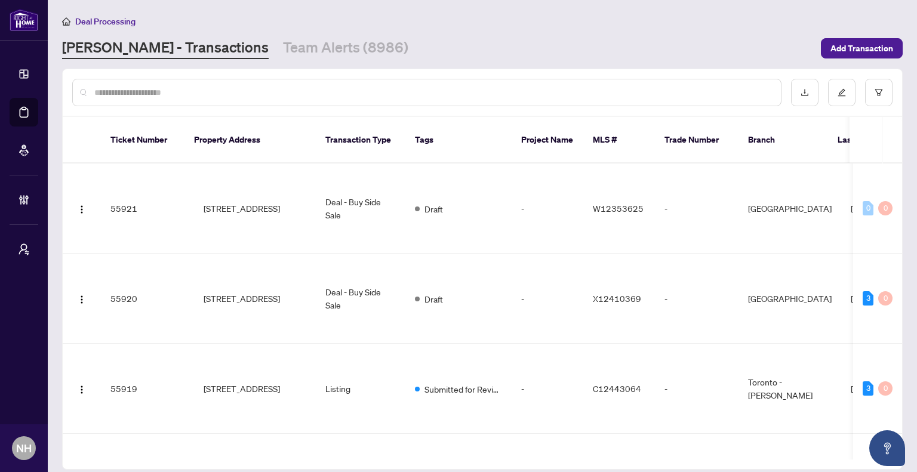
paste input "**********"
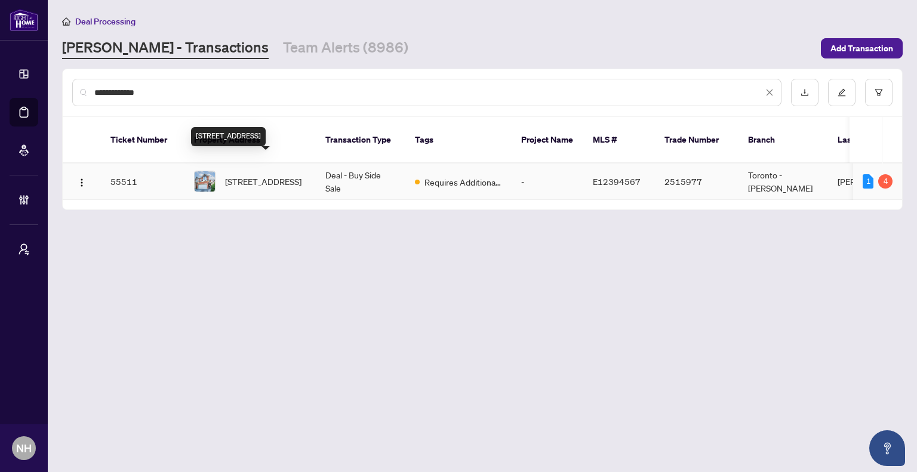
type input "**********"
click at [274, 175] on span "113 Bach Ave, Whitby, Ontario L1R 2P8, Canada" at bounding box center [263, 181] width 76 height 13
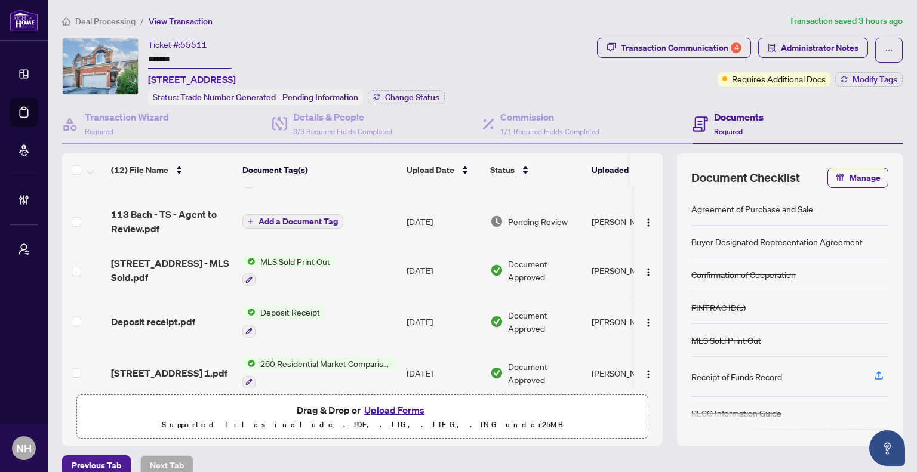
scroll to position [60, 0]
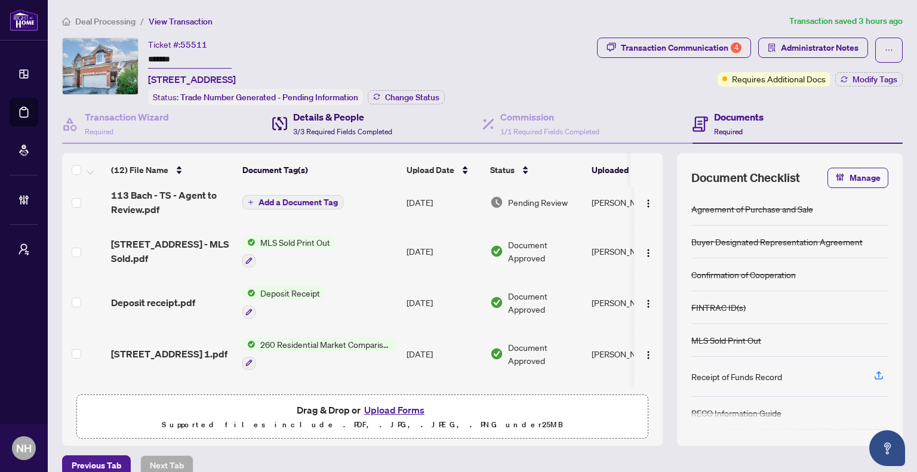
click at [341, 134] on div "Details & People 3/3 Required Fields Completed" at bounding box center [342, 124] width 99 height 28
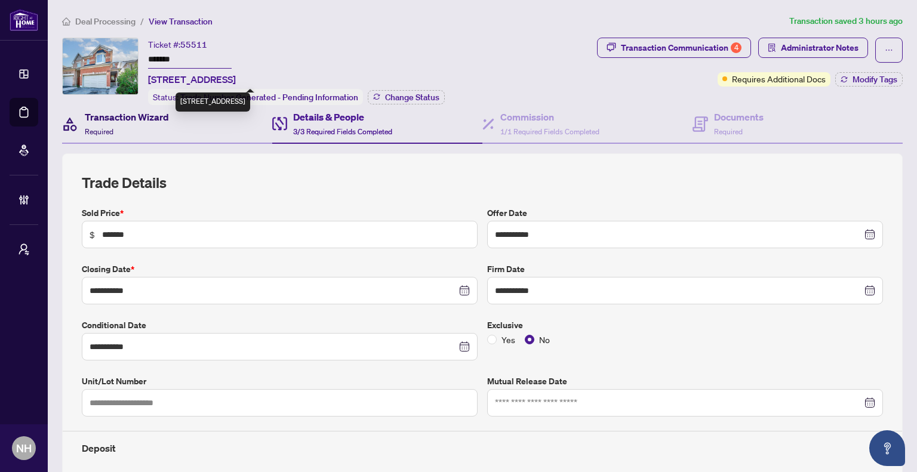
click at [112, 131] on span "Required" at bounding box center [99, 131] width 29 height 9
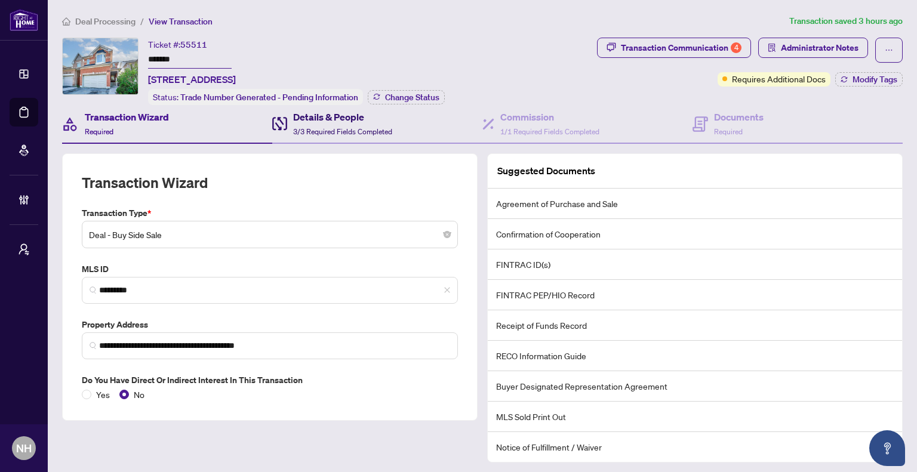
drag, startPoint x: 375, startPoint y: 115, endPoint x: 449, endPoint y: 120, distance: 74.2
click at [375, 115] on h4 "Details & People" at bounding box center [342, 117] width 99 height 14
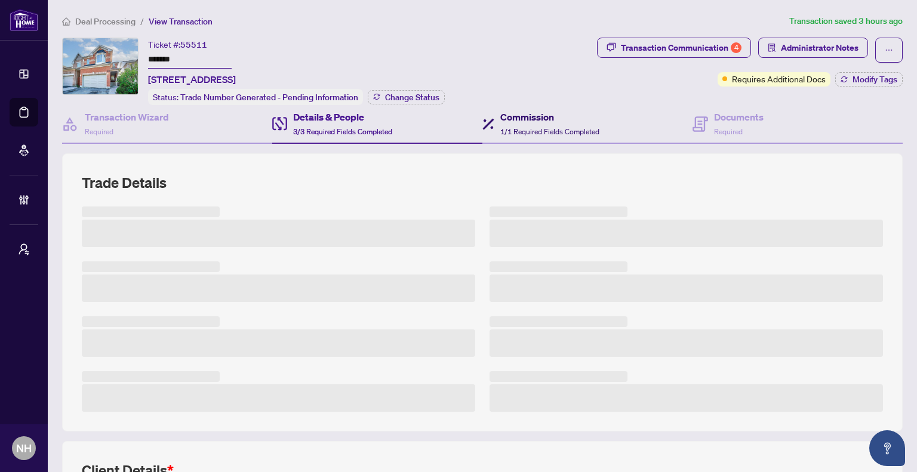
click at [561, 122] on div "Commission 1/1 Required Fields Completed" at bounding box center [549, 124] width 99 height 28
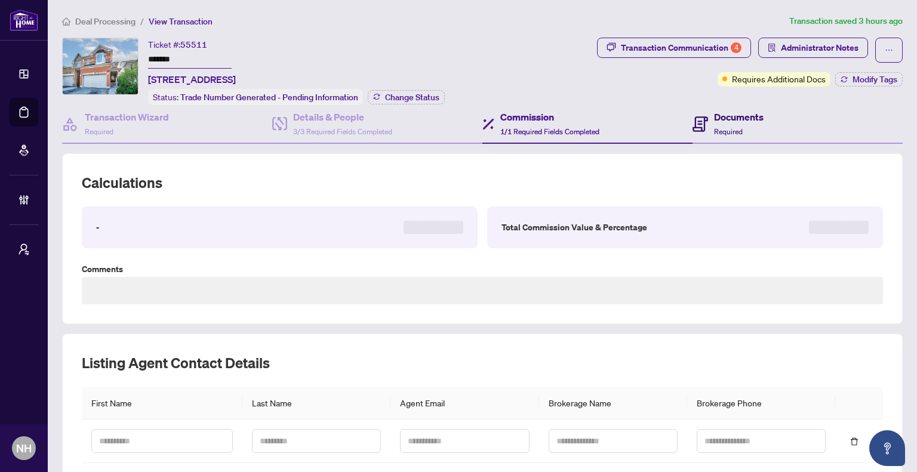
click at [737, 124] on div "Documents Required" at bounding box center [739, 124] width 50 height 28
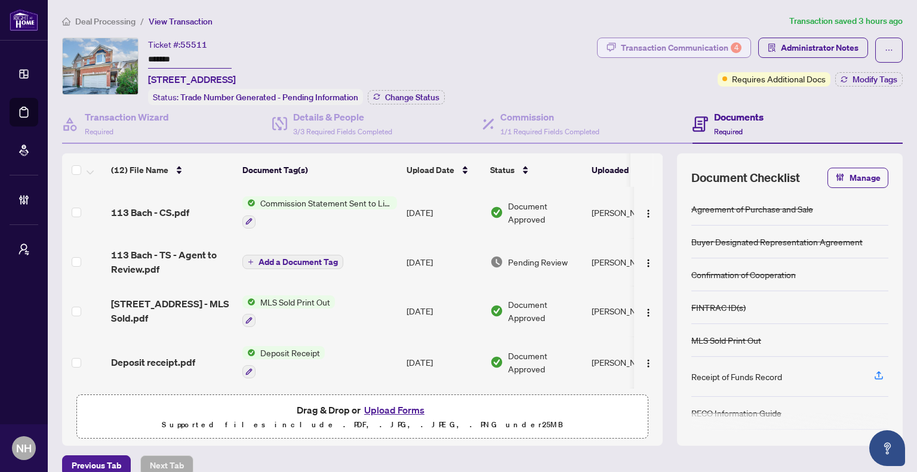
click at [648, 53] on div "Transaction Communication 4" at bounding box center [681, 47] width 121 height 19
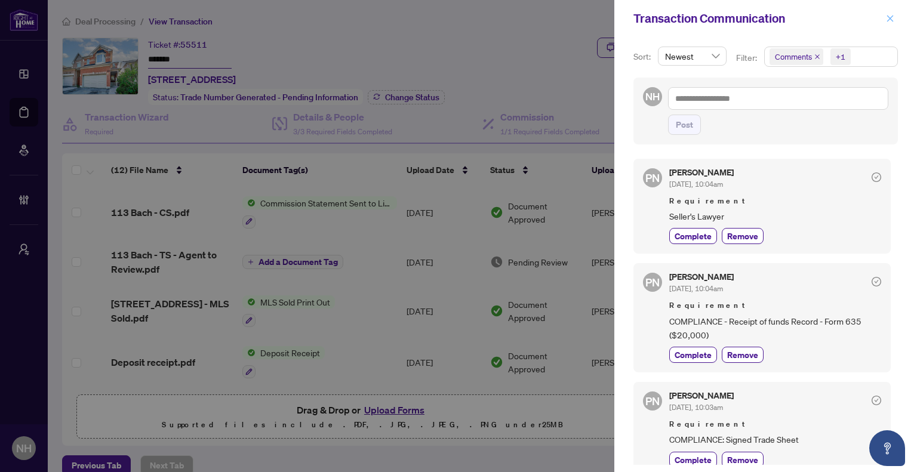
click at [889, 20] on icon "close" at bounding box center [890, 18] width 8 height 8
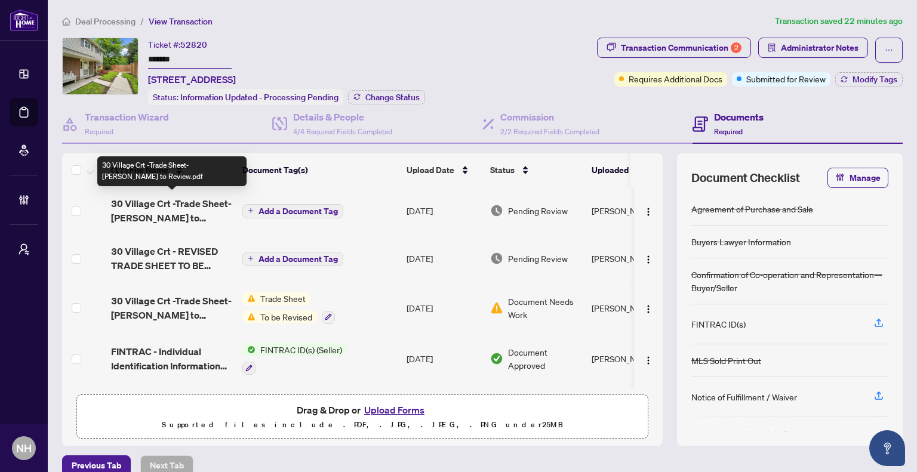
click at [181, 201] on span "30 Village Crt -Trade Sheet-[PERSON_NAME] to Review.pdf" at bounding box center [172, 210] width 122 height 29
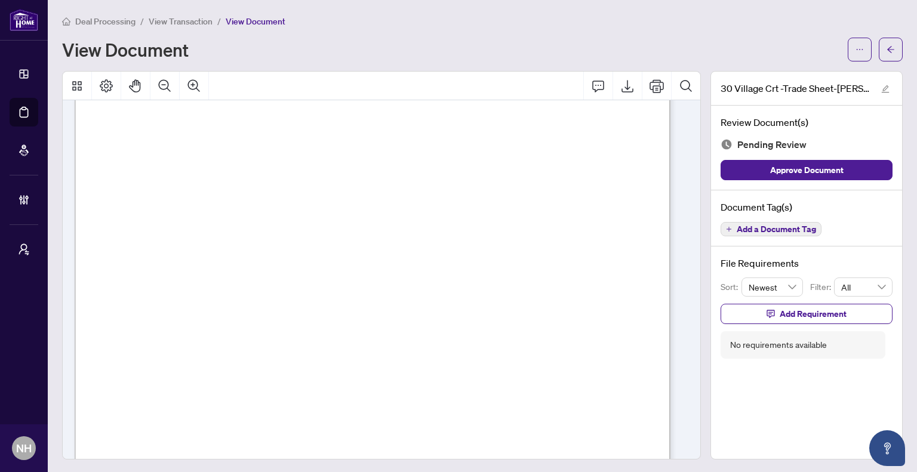
scroll to position [60, 0]
click at [886, 45] on icon "arrow-left" at bounding box center [890, 49] width 8 height 8
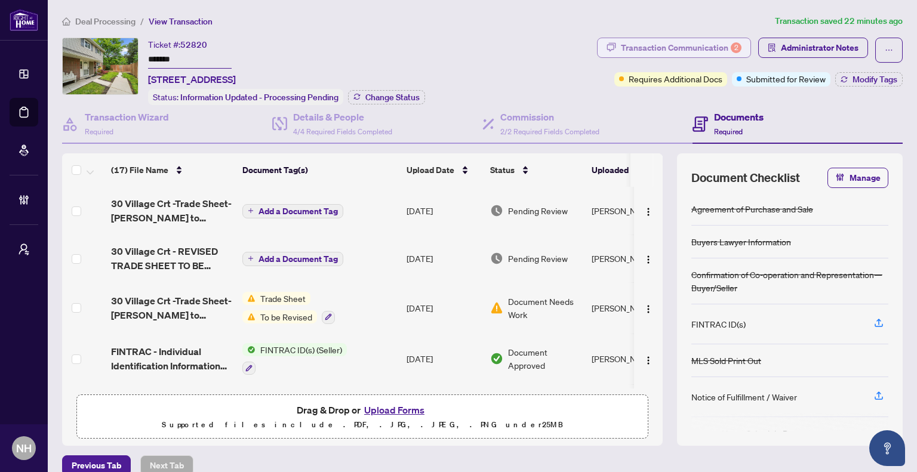
click at [663, 51] on div "Transaction Communication 2" at bounding box center [681, 47] width 121 height 19
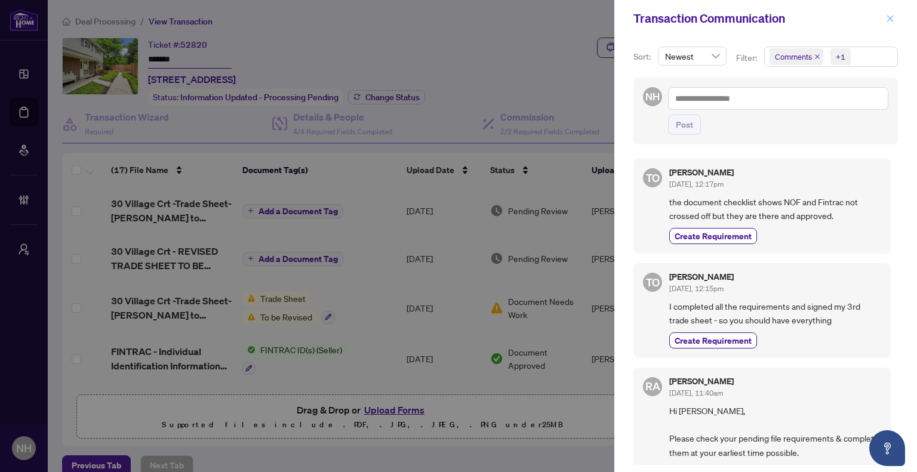
click at [891, 21] on icon "close" at bounding box center [890, 18] width 8 height 8
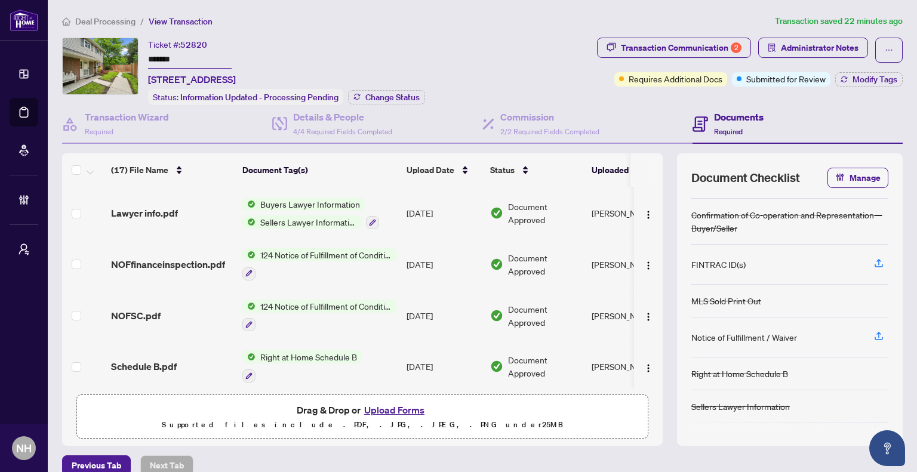
scroll to position [291, 0]
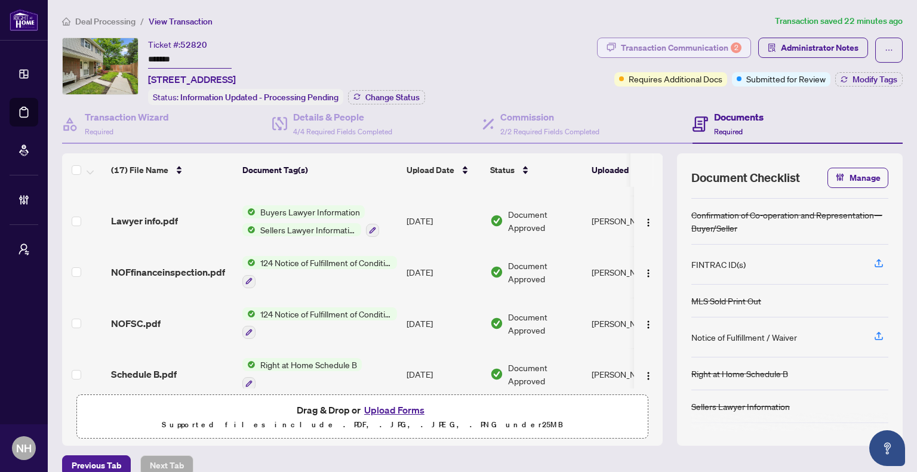
click at [645, 38] on div "Transaction Communication 2" at bounding box center [681, 47] width 121 height 19
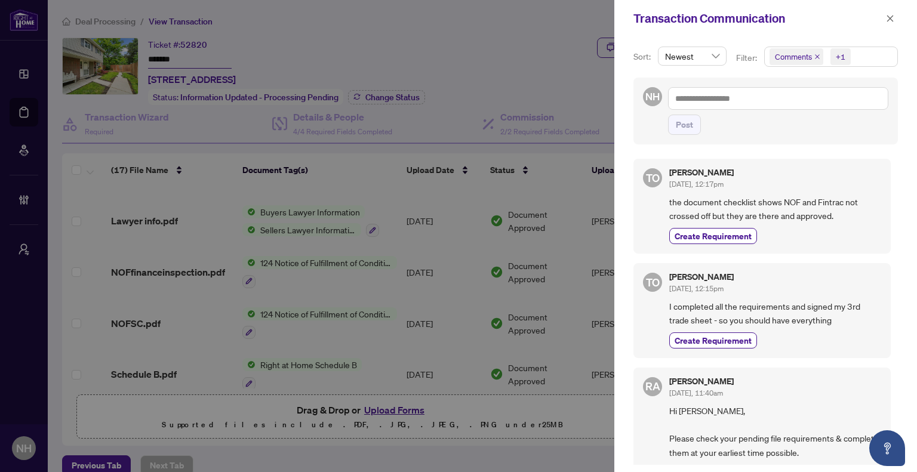
click at [815, 54] on icon "close" at bounding box center [817, 57] width 6 height 6
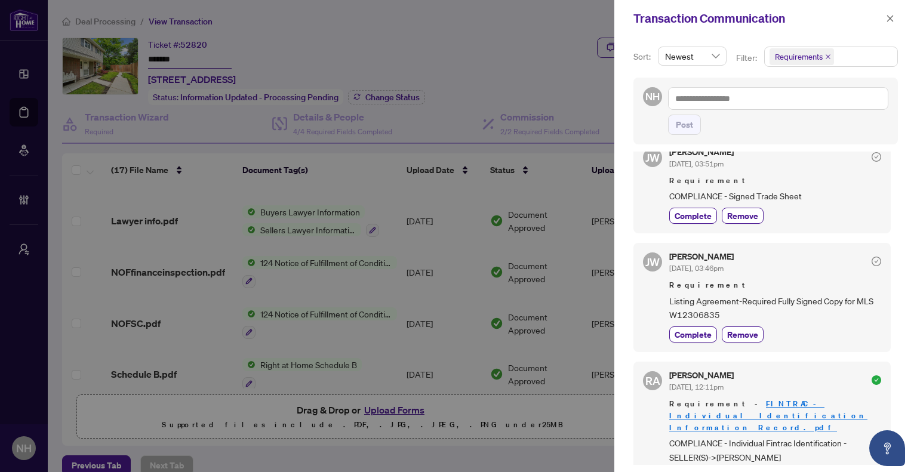
scroll to position [0, 0]
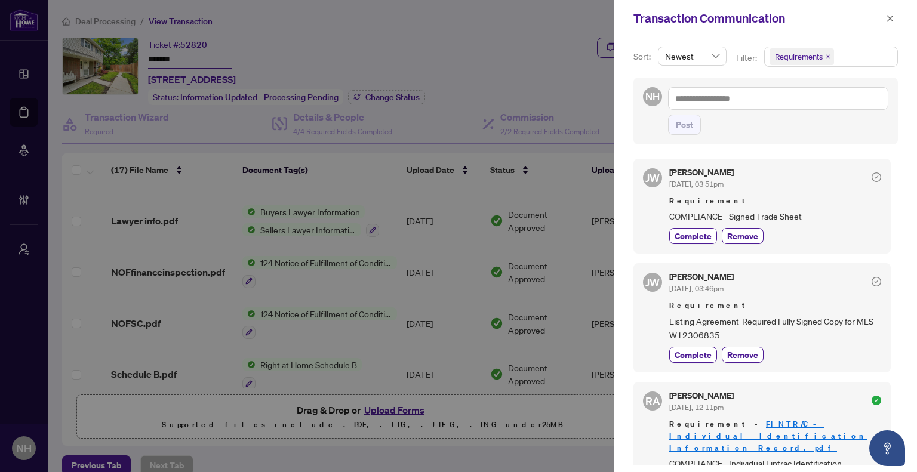
click at [353, 35] on div at bounding box center [458, 236] width 917 height 472
click at [893, 21] on icon "close" at bounding box center [890, 18] width 8 height 8
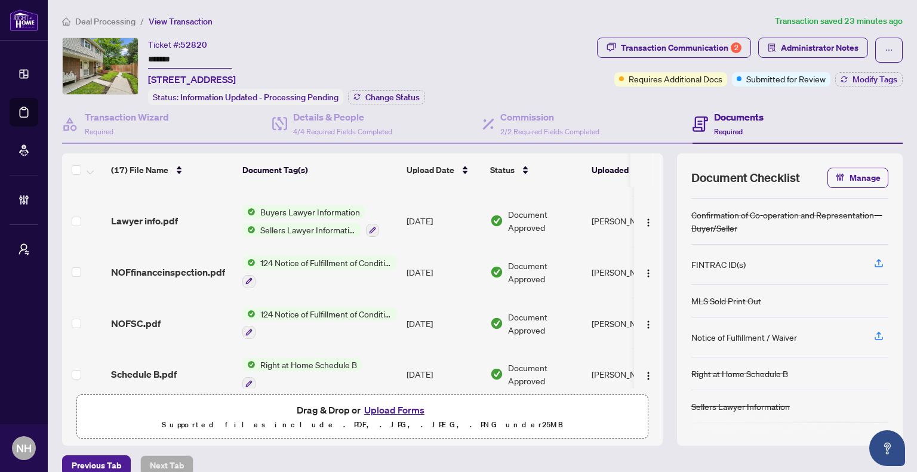
drag, startPoint x: 201, startPoint y: 56, endPoint x: 127, endPoint y: 56, distance: 74.0
click at [127, 56] on div "Ticket #: 52820 ******* 30 Village Crt, Brampton, Ontario L6W 1A6, Canada Statu…" at bounding box center [327, 71] width 530 height 67
click at [628, 50] on div "Transaction Communication 2" at bounding box center [681, 47] width 121 height 19
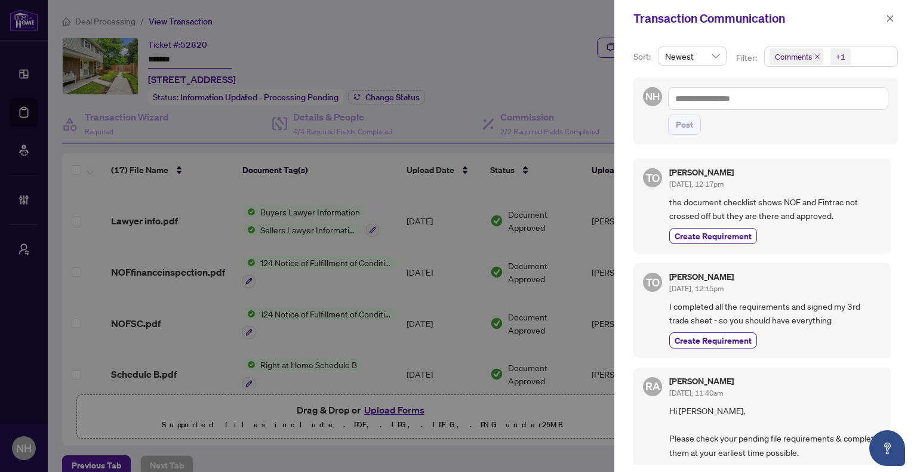
click at [812, 59] on span "Comments" at bounding box center [796, 56] width 54 height 17
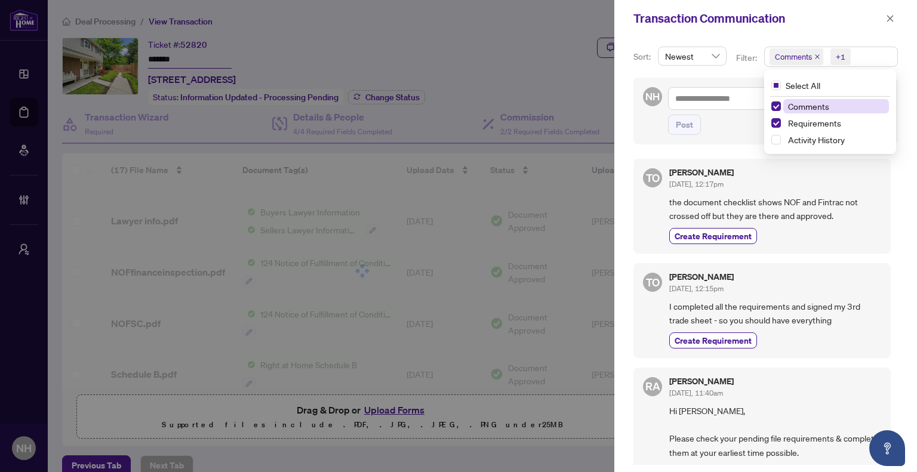
click at [816, 57] on icon "close" at bounding box center [817, 57] width 6 height 6
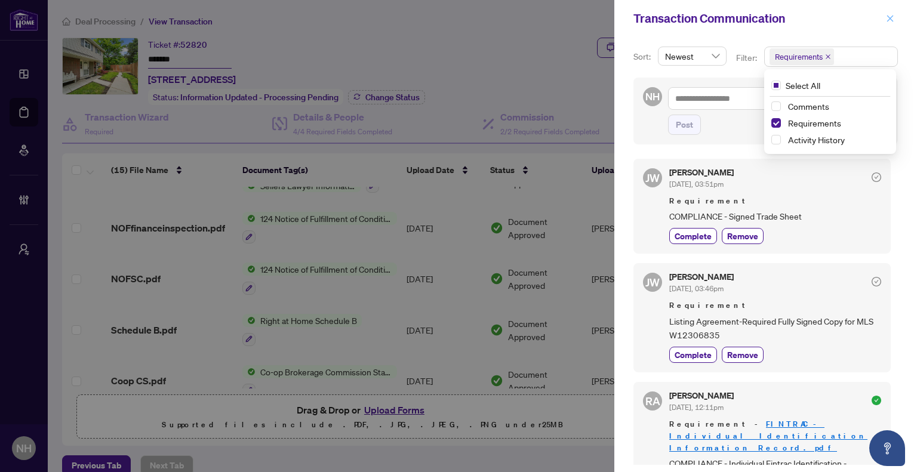
click at [892, 20] on icon "close" at bounding box center [890, 18] width 8 height 8
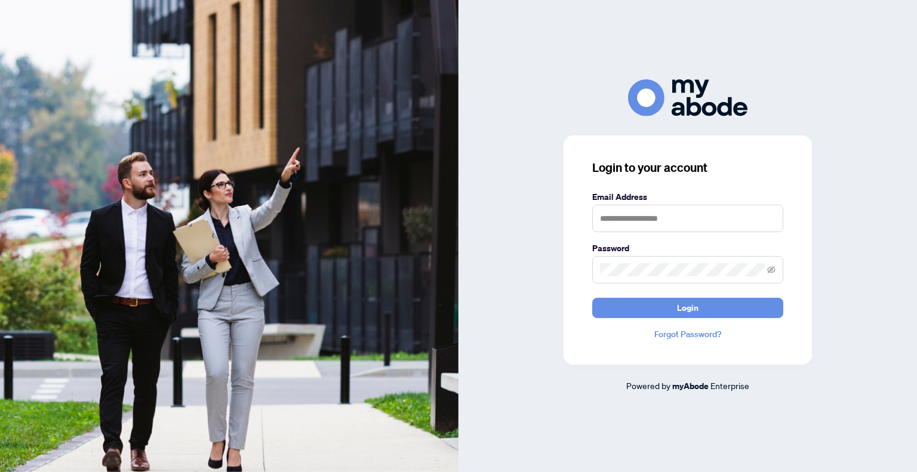
click at [774, 218] on keeper-lock "Open Keeper Popup" at bounding box center [769, 218] width 14 height 14
type input "**********"
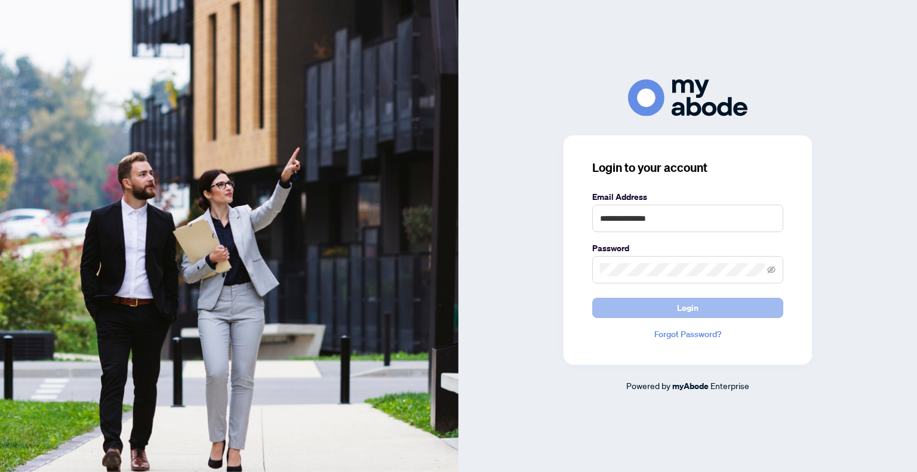
click at [733, 310] on button "Login" at bounding box center [687, 308] width 191 height 20
